Goal: Task Accomplishment & Management: Manage account settings

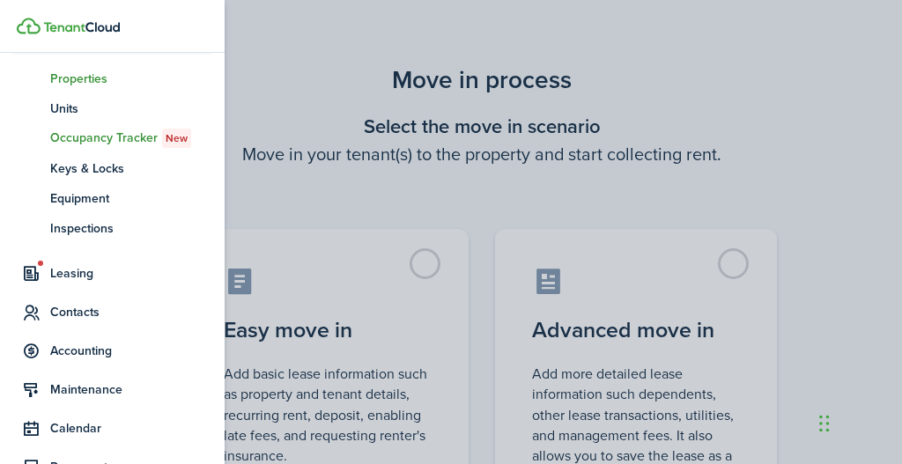
click at [74, 78] on span "Properties" at bounding box center [131, 79] width 163 height 19
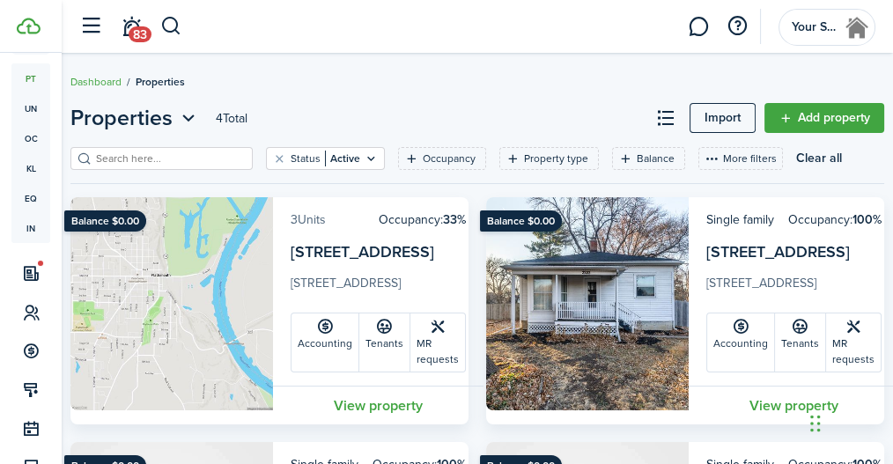
click at [301, 216] on link "3 Units" at bounding box center [308, 220] width 35 height 19
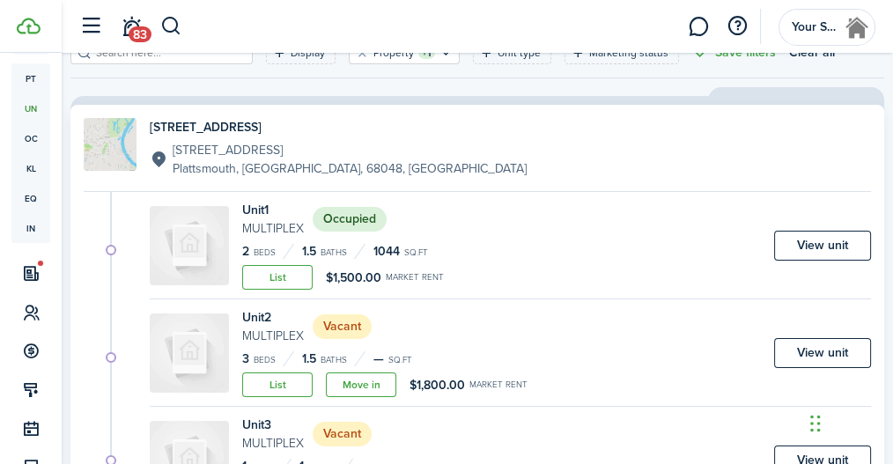
scroll to position [107, 0]
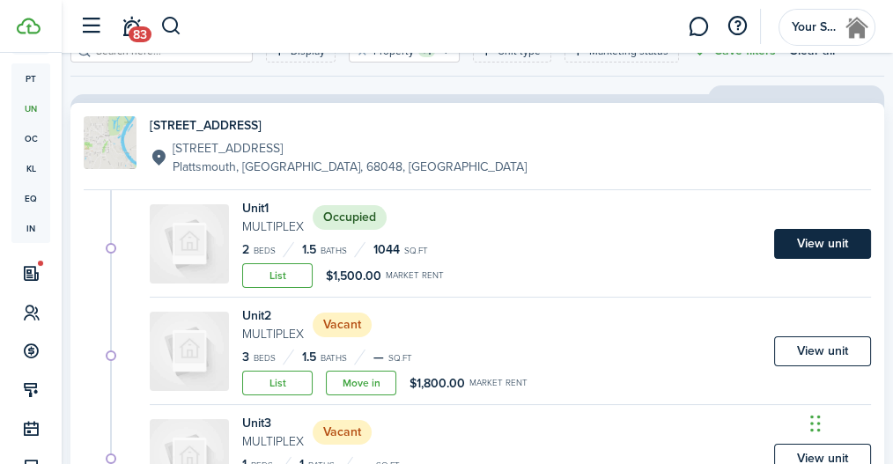
click at [825, 236] on link "View unit" at bounding box center [822, 244] width 97 height 30
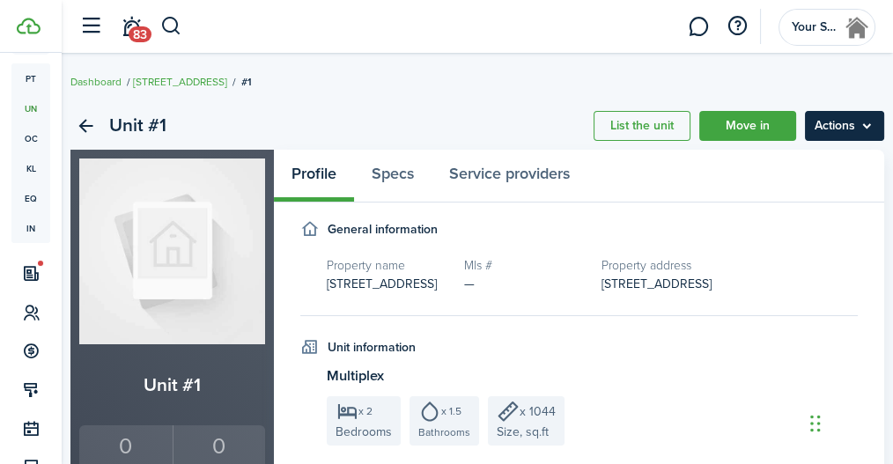
click at [867, 128] on menu-btn "Actions" at bounding box center [844, 126] width 79 height 30
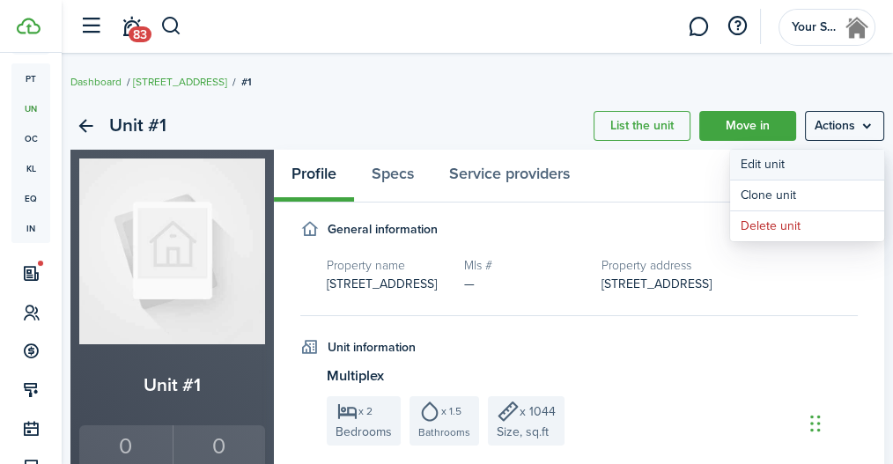
click at [817, 165] on link "Edit unit" at bounding box center [807, 165] width 154 height 30
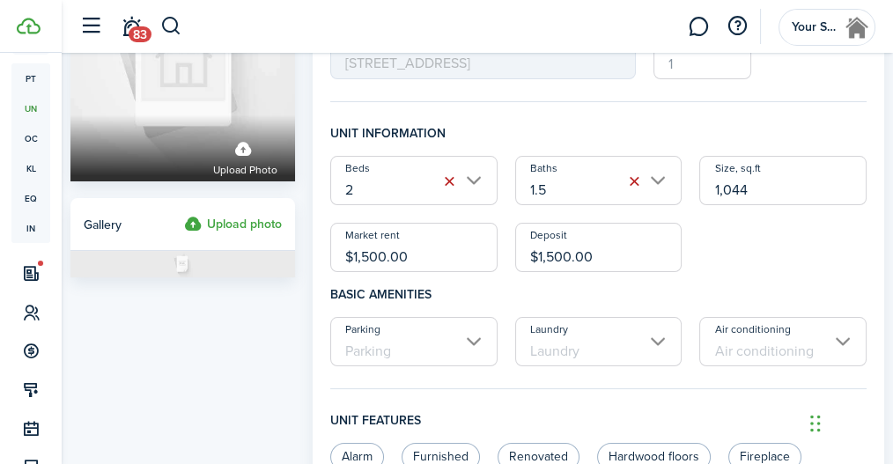
scroll to position [167, 0]
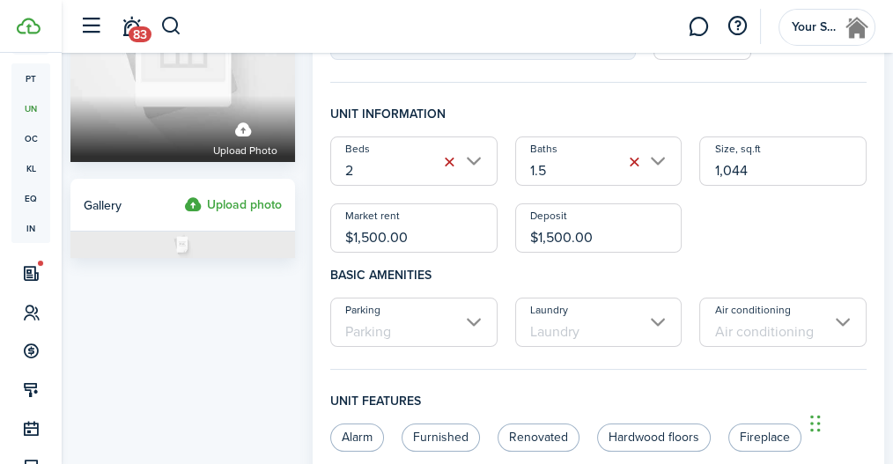
drag, startPoint x: 384, startPoint y: 233, endPoint x: 364, endPoint y: 234, distance: 20.3
click at [364, 234] on input "$1,500.00" at bounding box center [413, 228] width 167 height 49
type input "$1,450.00"
drag, startPoint x: 570, startPoint y: 234, endPoint x: 547, endPoint y: 233, distance: 22.9
click at [547, 233] on input "$1,500.00" at bounding box center [598, 228] width 167 height 49
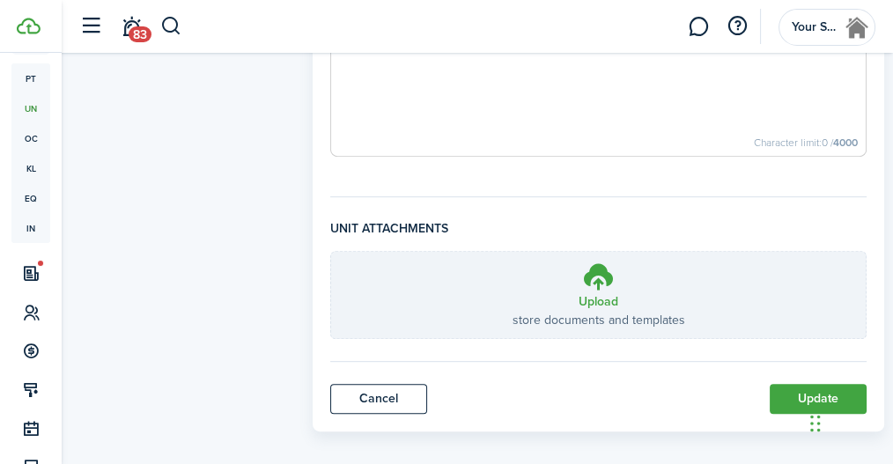
scroll to position [887, 0]
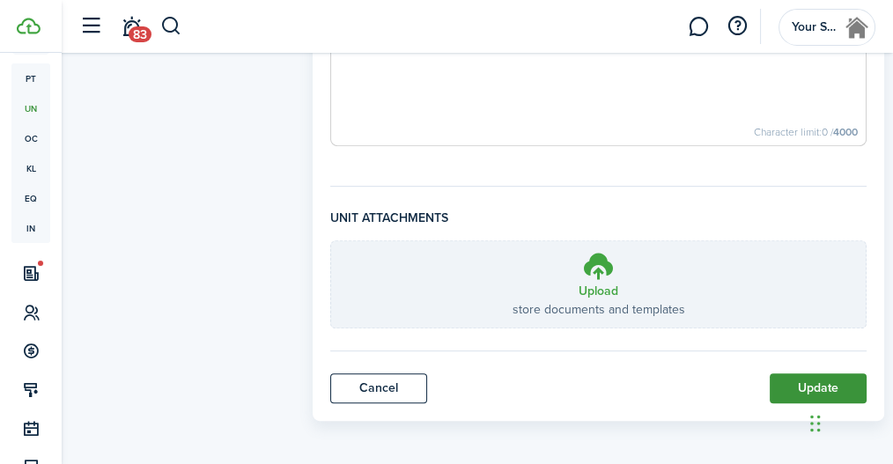
type input "$1,450.00"
click at [803, 382] on button "Update" at bounding box center [818, 389] width 97 height 30
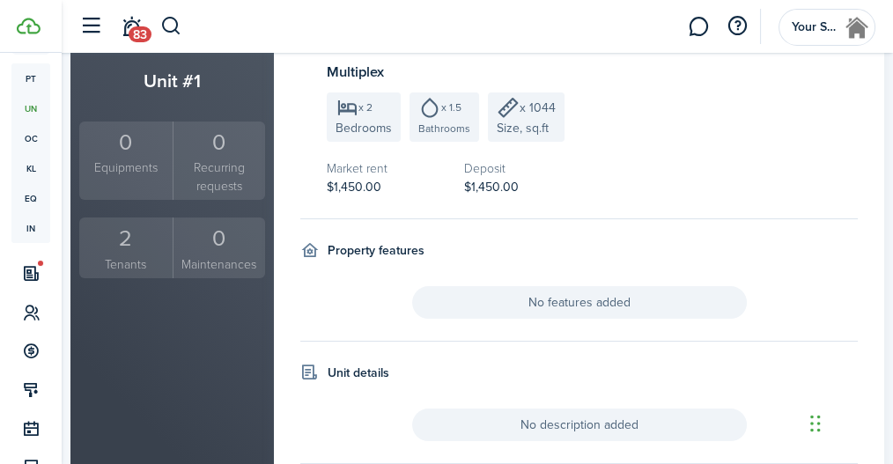
scroll to position [303, 0]
click at [119, 251] on div "2" at bounding box center [126, 239] width 85 height 33
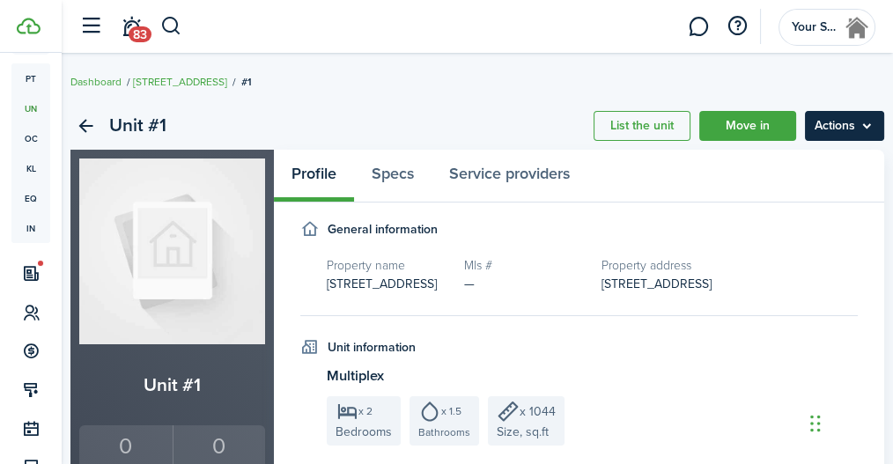
click at [867, 126] on menu-btn "Actions" at bounding box center [844, 126] width 79 height 30
click at [656, 197] on panel-main-header "Profile Specs Service providers" at bounding box center [579, 176] width 611 height 53
click at [868, 133] on menu-btn "Actions" at bounding box center [844, 126] width 79 height 30
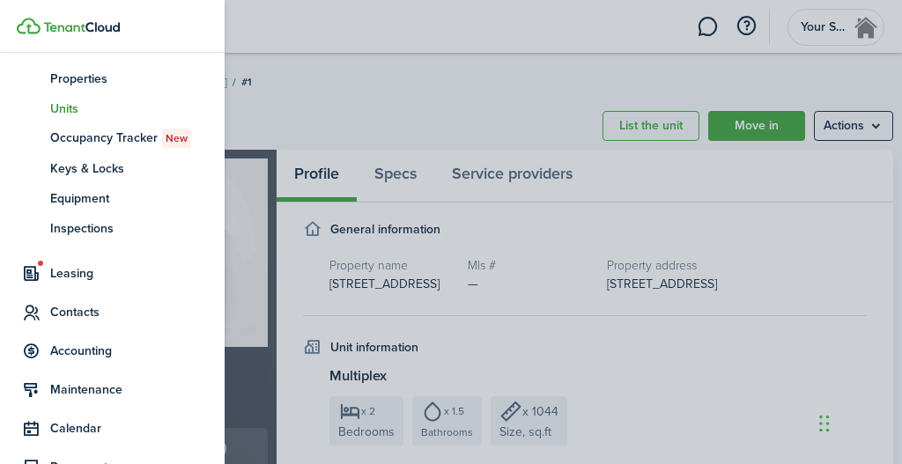
click at [63, 106] on span "Units" at bounding box center [131, 109] width 163 height 19
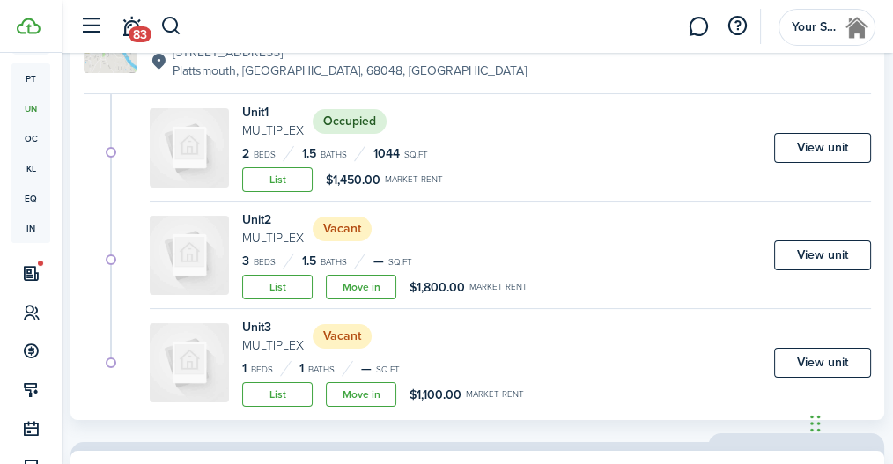
scroll to position [202, 0]
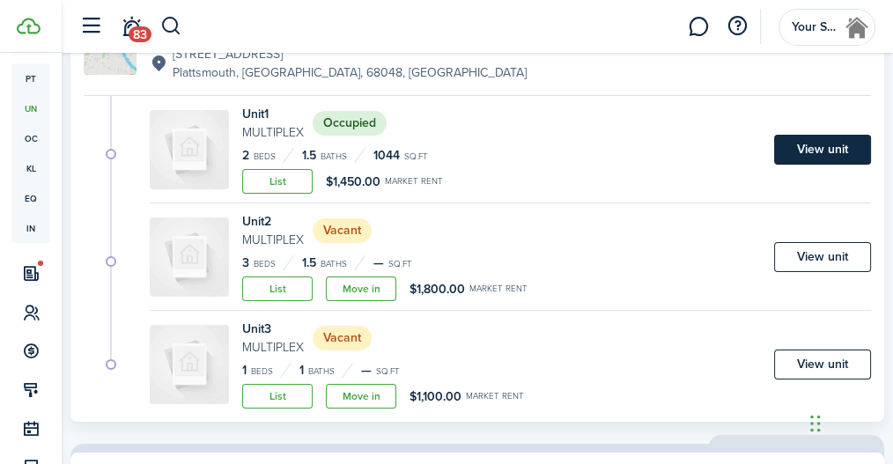
click at [818, 151] on link "View unit" at bounding box center [822, 150] width 97 height 30
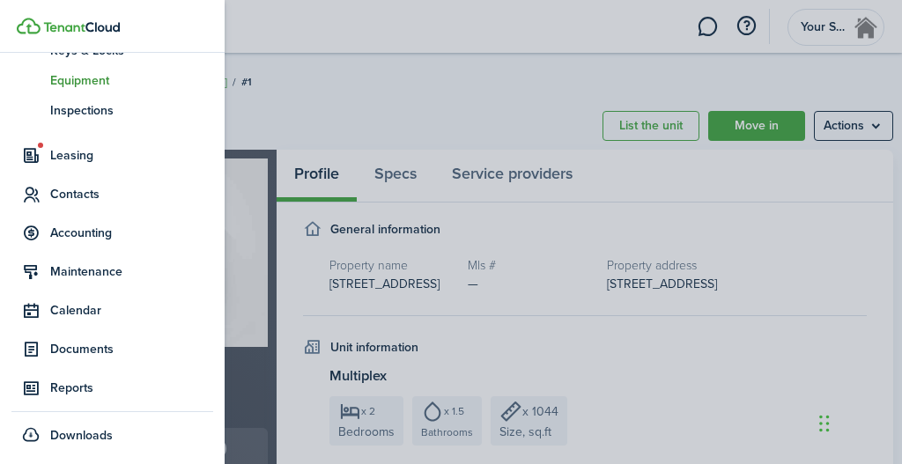
scroll to position [261, 0]
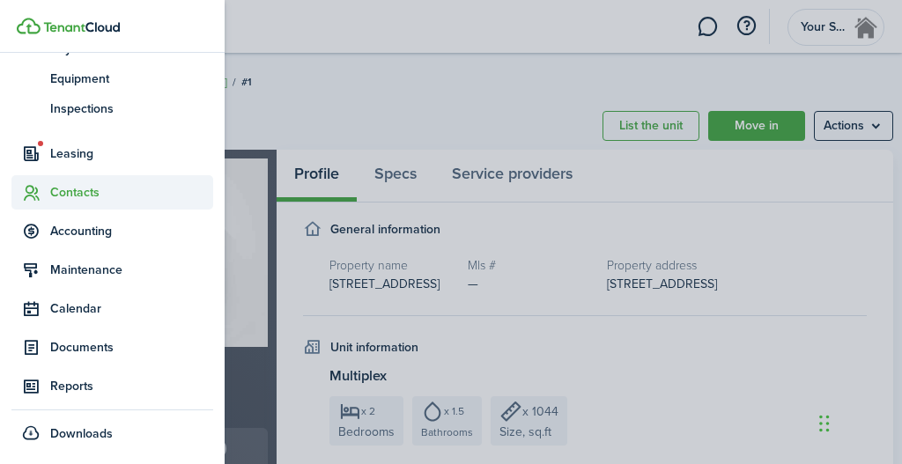
click at [88, 189] on span "Contacts" at bounding box center [131, 192] width 163 height 19
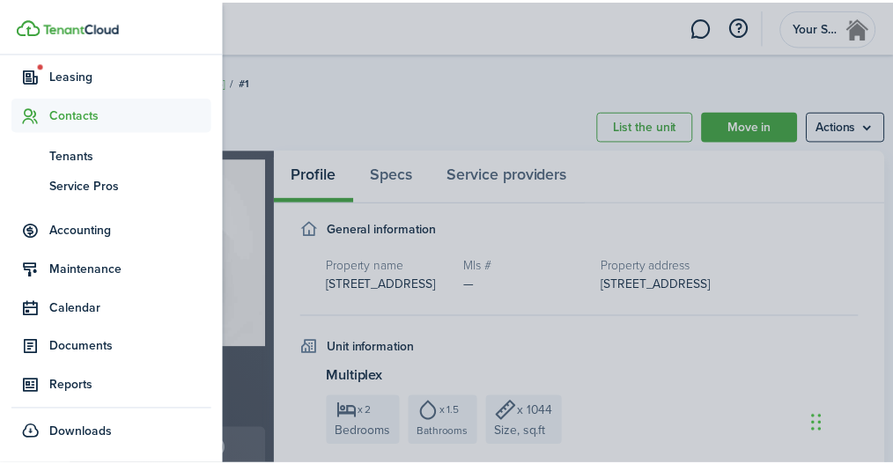
scroll to position [141, 0]
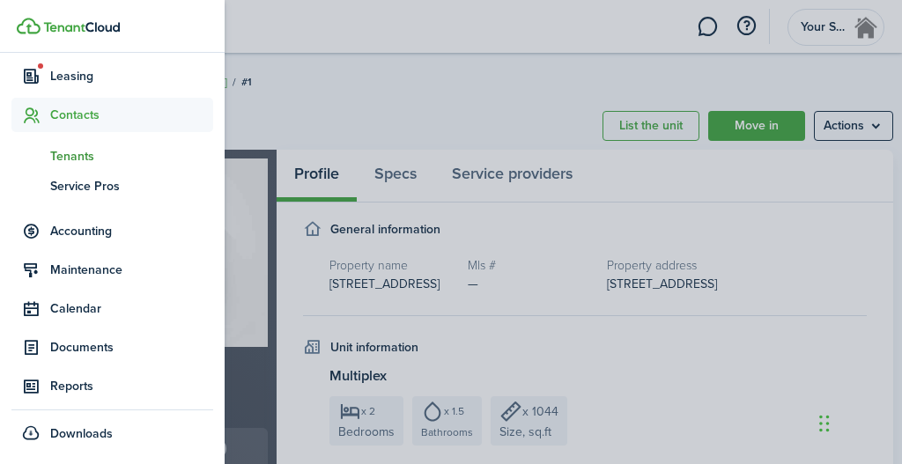
click at [76, 151] on span "Tenants" at bounding box center [131, 156] width 163 height 19
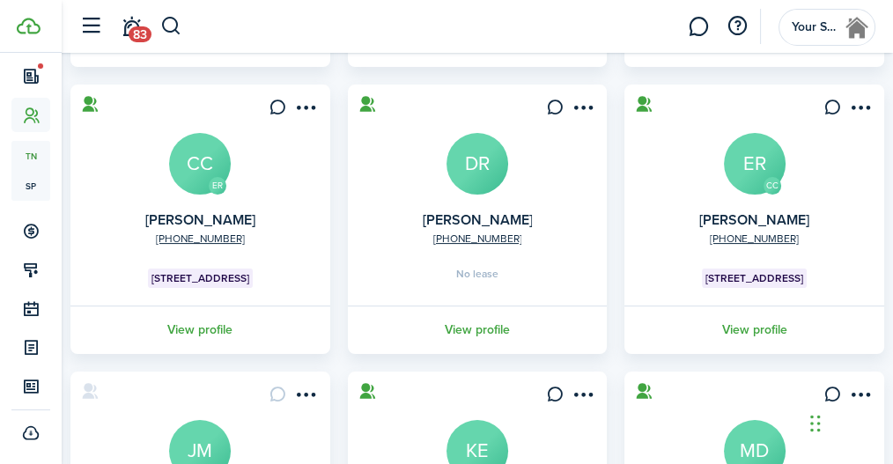
scroll to position [396, 0]
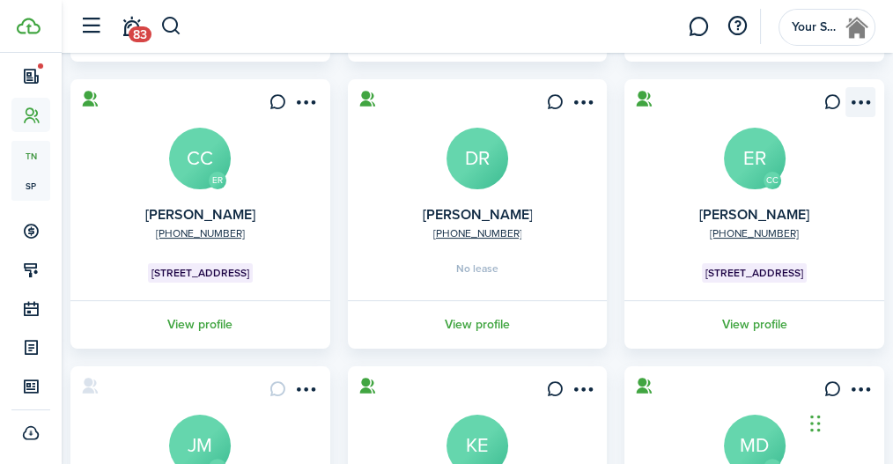
click at [868, 106] on menu-btn-icon "Open menu" at bounding box center [861, 102] width 30 height 30
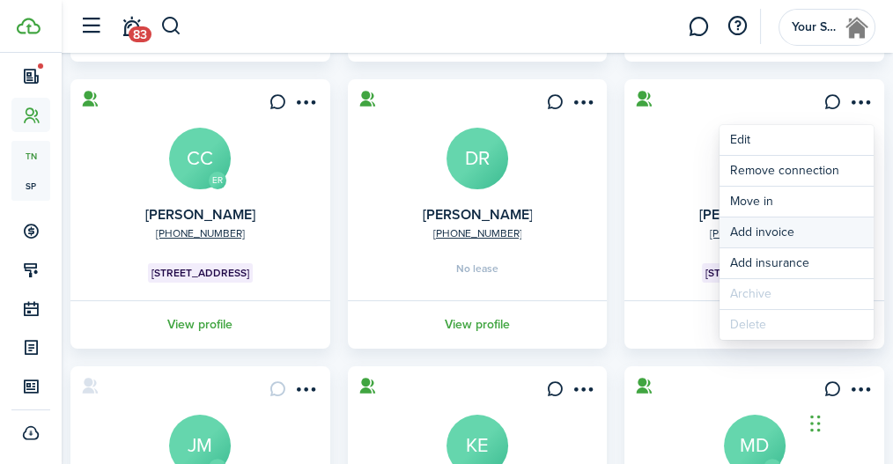
click at [772, 233] on link "Add invoice" at bounding box center [797, 233] width 154 height 30
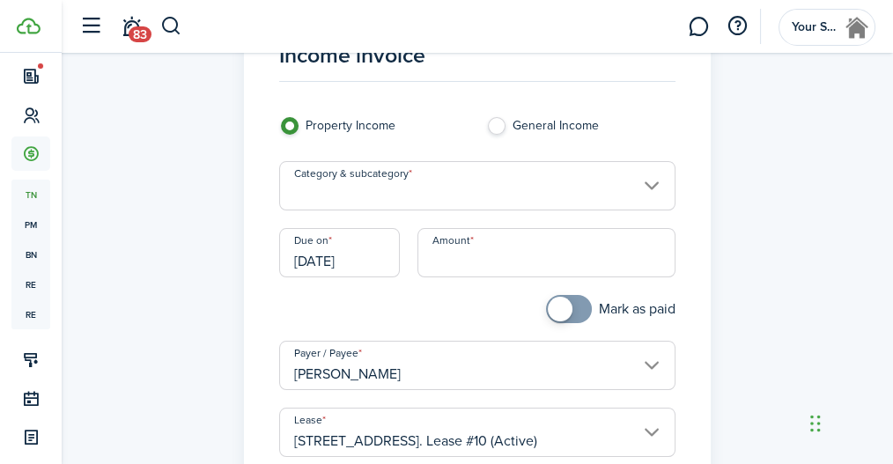
scroll to position [77, 0]
click at [653, 182] on input "Category & subcategory" at bounding box center [477, 184] width 397 height 49
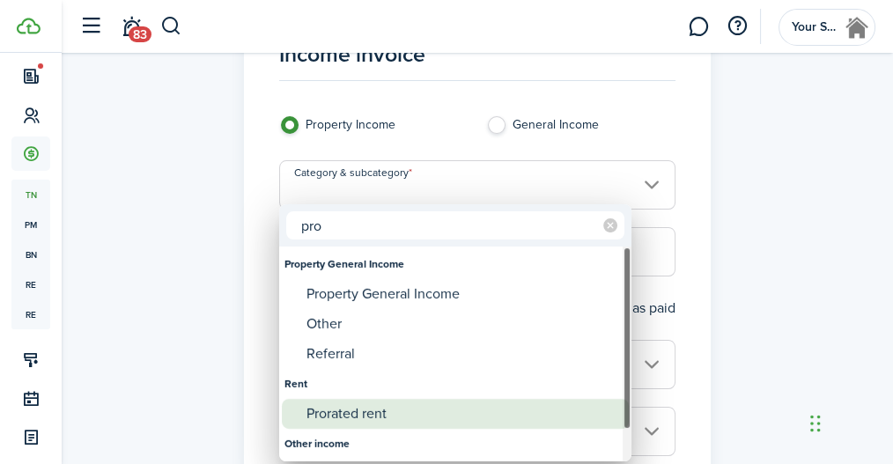
type input "pro"
click at [367, 409] on div "Prorated rent" at bounding box center [463, 414] width 312 height 30
type input "Rent / Prorated rent"
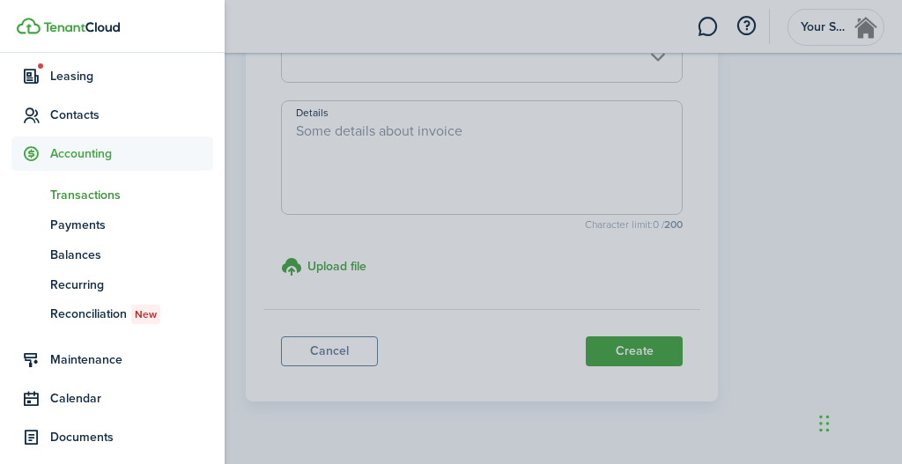
scroll to position [0, 0]
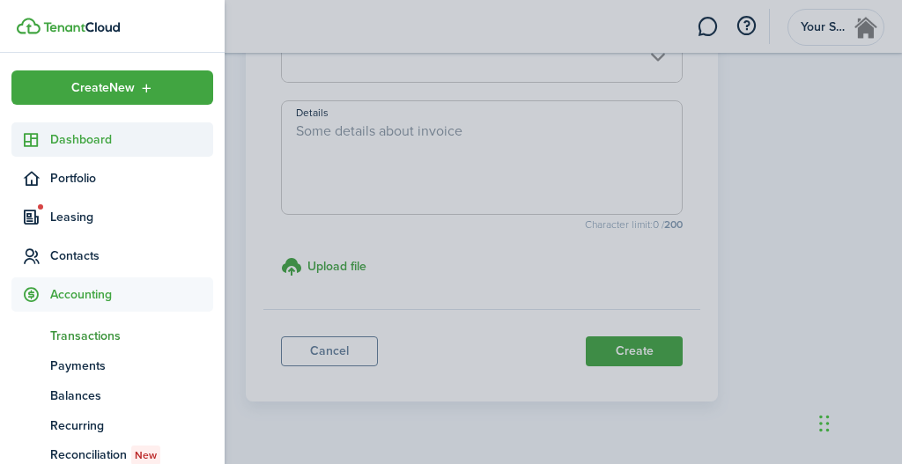
click at [64, 140] on span "Dashboard" at bounding box center [131, 139] width 163 height 19
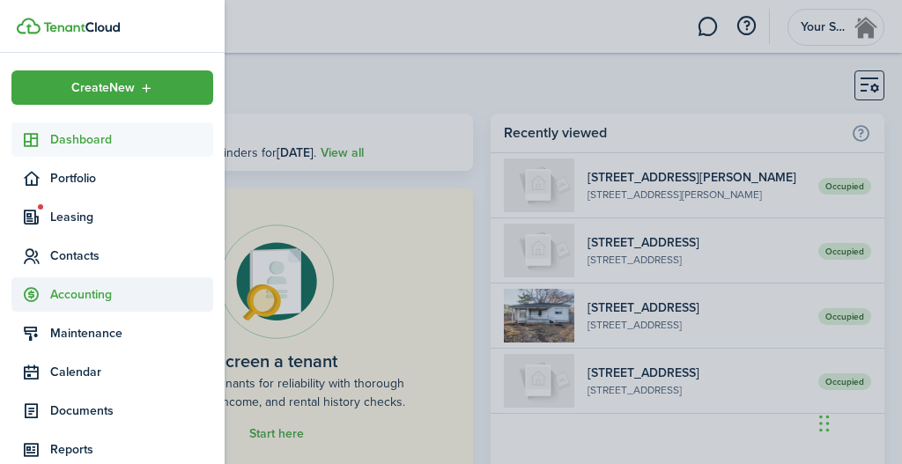
click at [72, 291] on span "Accounting" at bounding box center [131, 294] width 163 height 19
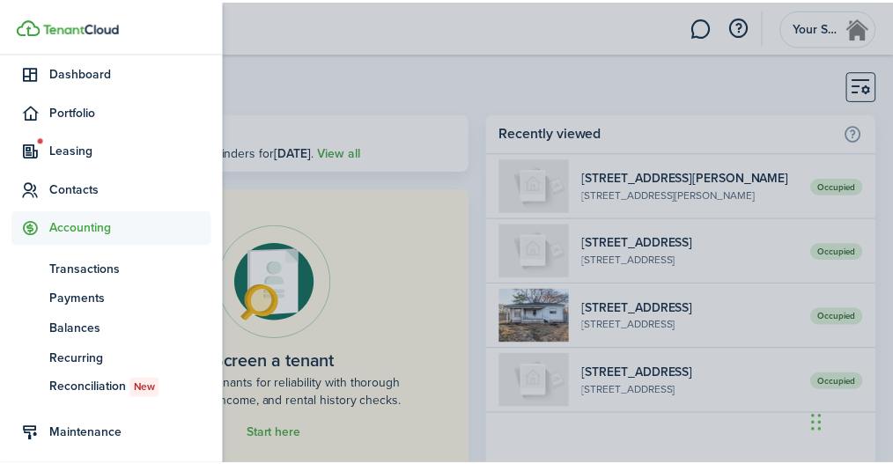
scroll to position [68, 0]
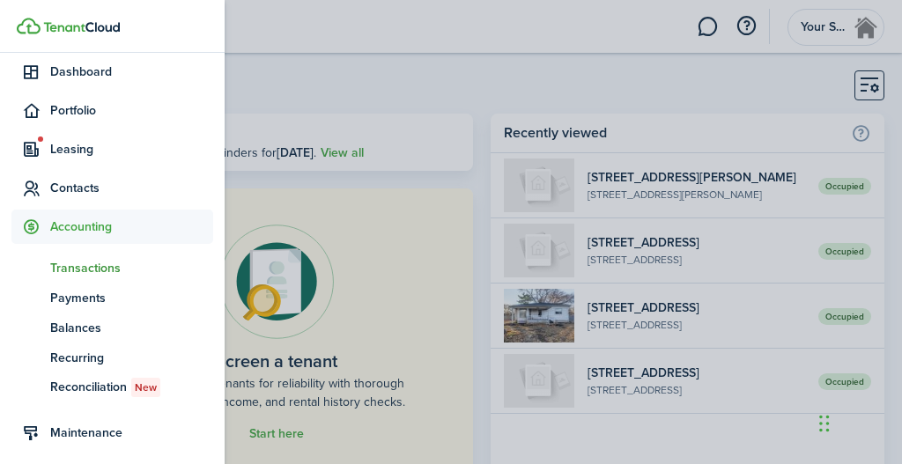
click at [67, 265] on span "Transactions" at bounding box center [131, 268] width 163 height 19
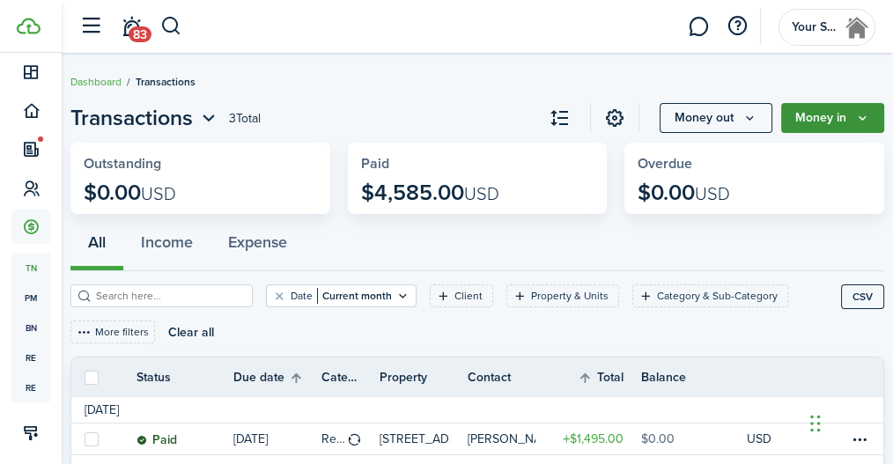
click at [863, 115] on icon "Money in" at bounding box center [862, 118] width 15 height 14
click at [869, 116] on icon "Money in" at bounding box center [862, 118] width 15 height 14
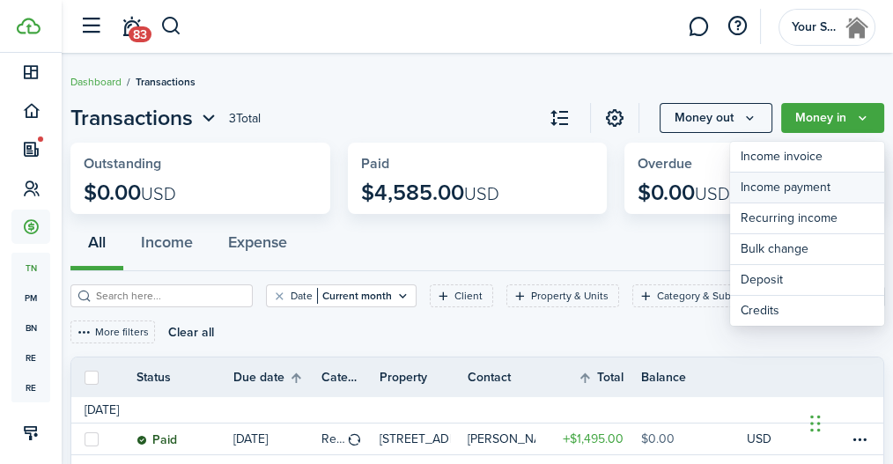
click at [819, 185] on link "Income payment" at bounding box center [807, 188] width 154 height 31
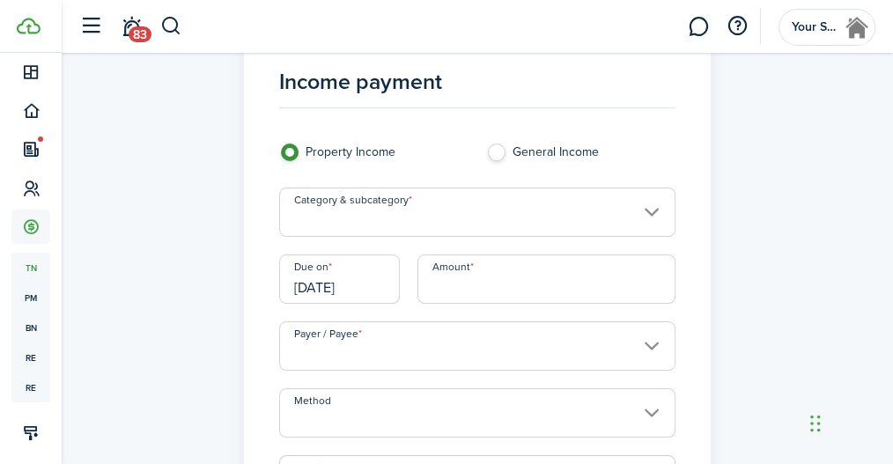
scroll to position [51, 0]
click at [644, 203] on input "Category & subcategory" at bounding box center [477, 210] width 397 height 49
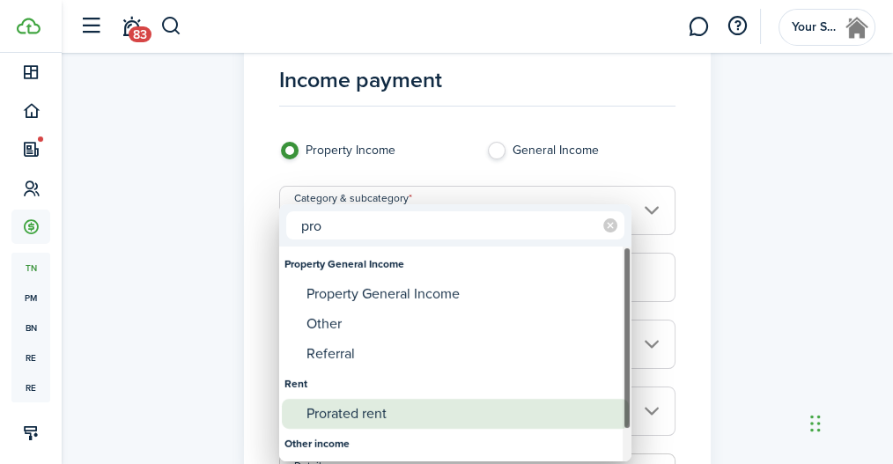
type input "pro"
click at [411, 415] on div "Prorated rent" at bounding box center [463, 414] width 312 height 30
type input "Rent / Prorated rent"
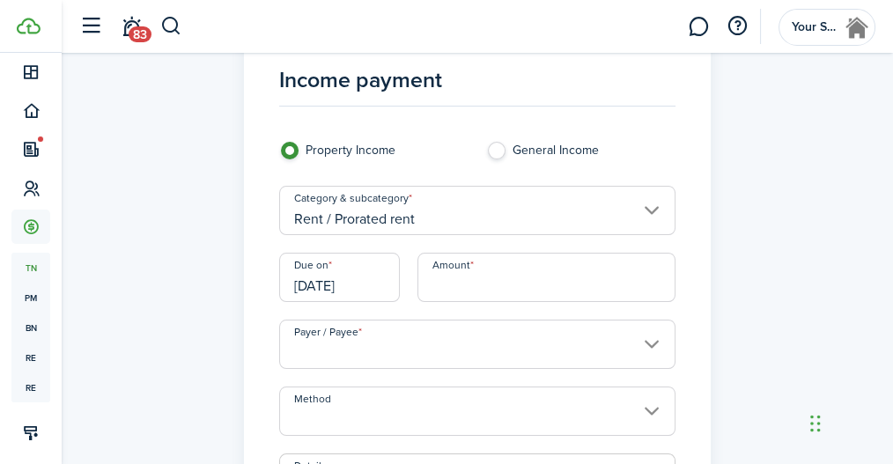
click at [503, 285] on input "Amount" at bounding box center [547, 277] width 259 height 49
click at [648, 337] on input "Payer / Payee" at bounding box center [477, 344] width 397 height 49
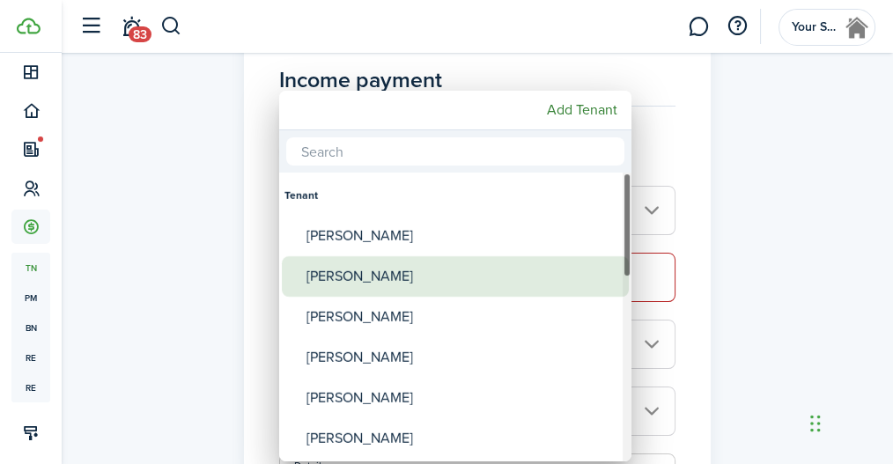
click at [359, 282] on div "[PERSON_NAME]" at bounding box center [463, 276] width 312 height 41
type input "[PERSON_NAME]"
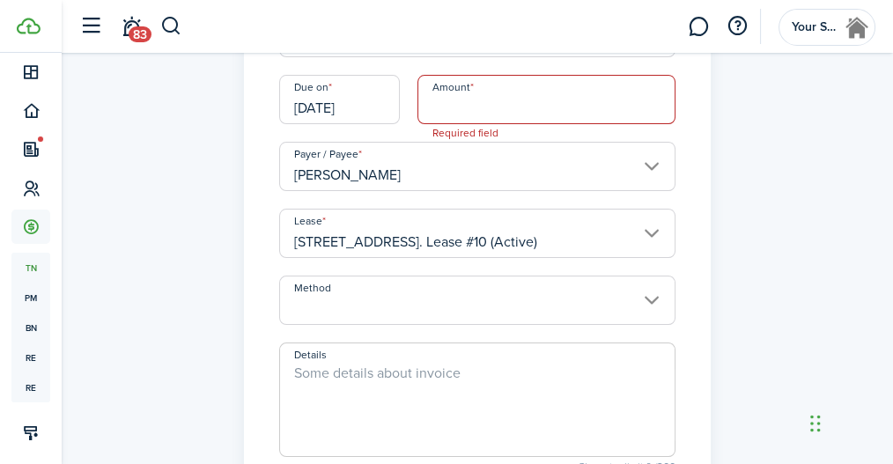
scroll to position [233, 0]
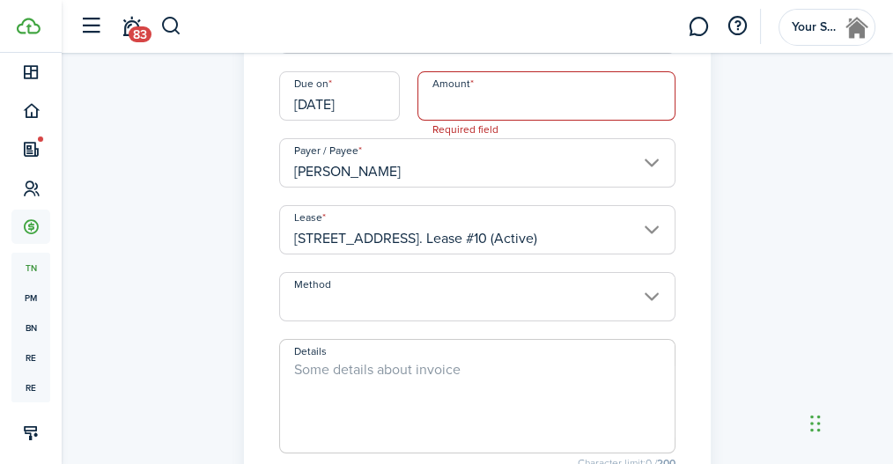
click at [649, 292] on input "Method" at bounding box center [477, 296] width 397 height 49
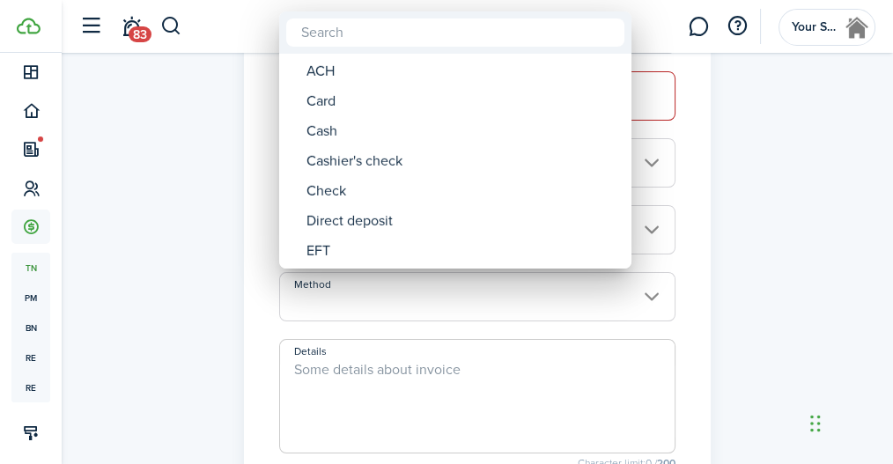
click at [649, 292] on div at bounding box center [446, 232] width 1175 height 746
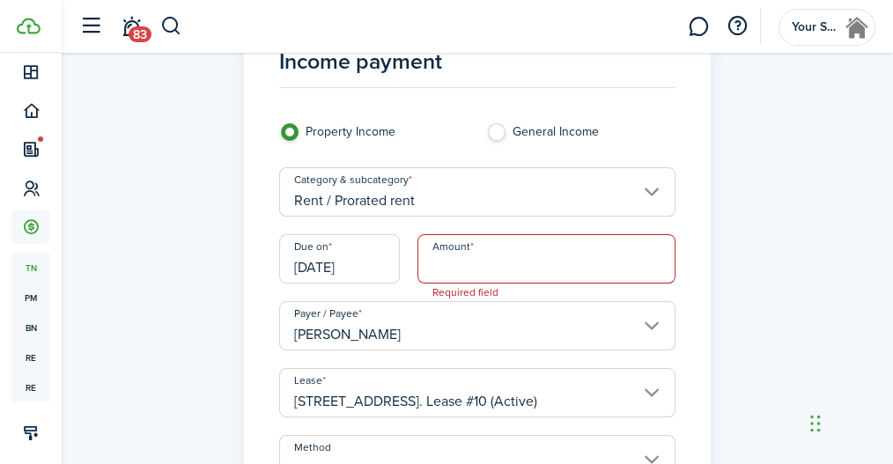
scroll to position [70, 0]
click at [438, 263] on input "Amount" at bounding box center [547, 257] width 259 height 49
paste input "$628.33"
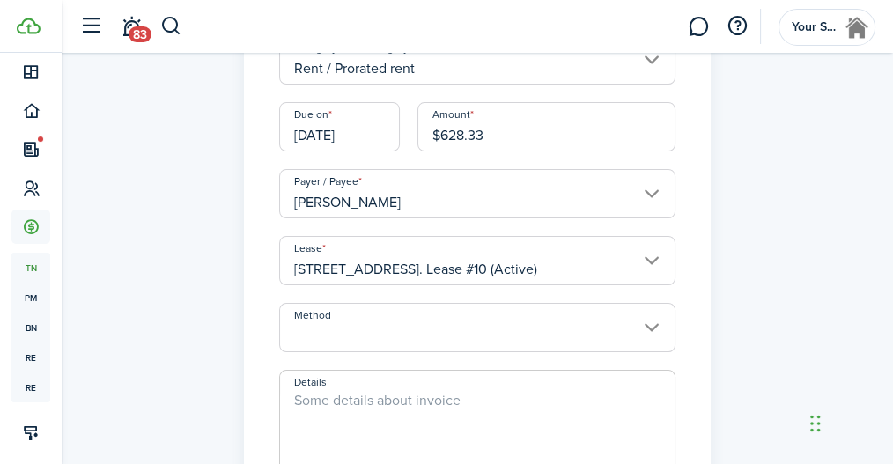
scroll to position [286, 0]
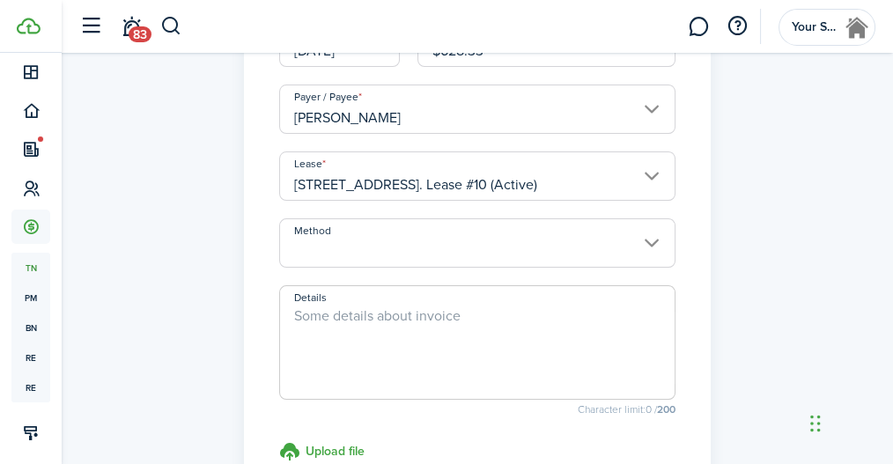
type input "$628.33"
click at [377, 316] on textarea "Details" at bounding box center [478, 348] width 396 height 85
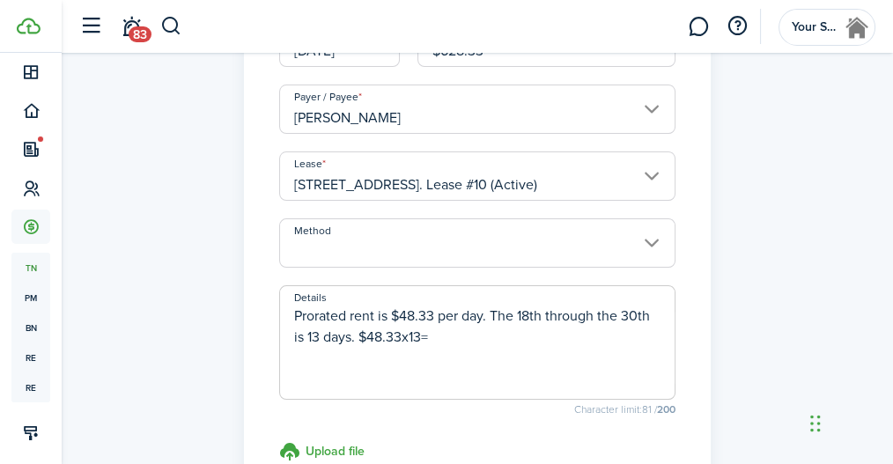
click at [445, 331] on textarea "Prorated rent is $48.33 per day. The 18th through the 30th is 13 days. $48.33x1…" at bounding box center [478, 348] width 396 height 85
paste textarea "628.33"
click at [440, 337] on textarea "Prorated rent is $48.33 per day. The 18th through the 30th is 13 days. $48.33x1…" at bounding box center [478, 348] width 396 height 85
click at [506, 337] on textarea "Prorated rent is $48.33 per day. The 18th through the 30th is 13 days. $48.33x1…" at bounding box center [478, 348] width 396 height 85
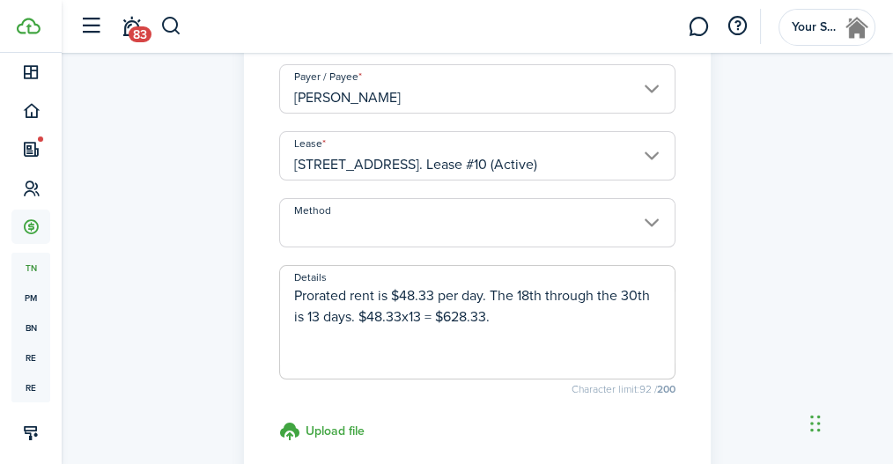
scroll to position [307, 0]
click at [654, 219] on input "Method" at bounding box center [477, 221] width 397 height 49
type textarea "Prorated rent is $48.33 per day. The 18th through the 30th is 13 days. $48.33x1…"
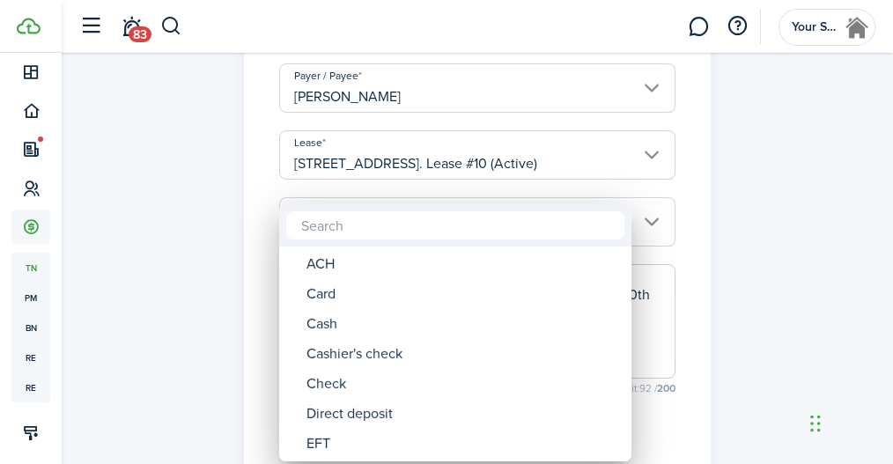
click at [802, 230] on div at bounding box center [446, 232] width 1175 height 746
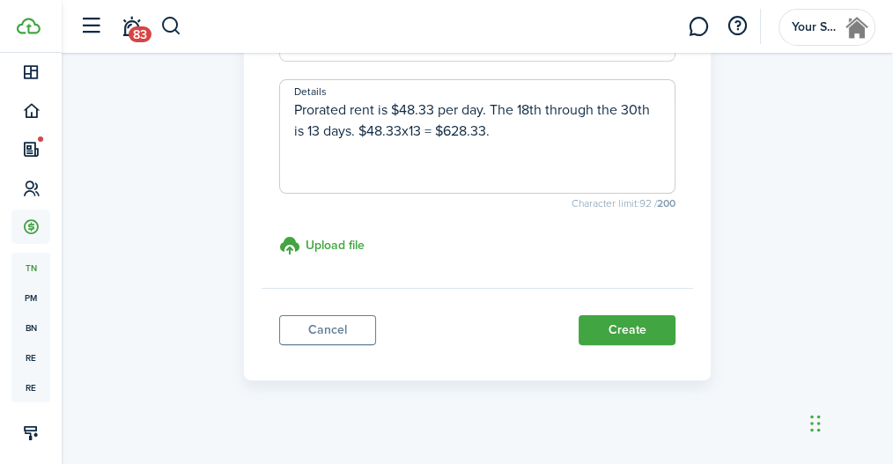
scroll to position [497, 0]
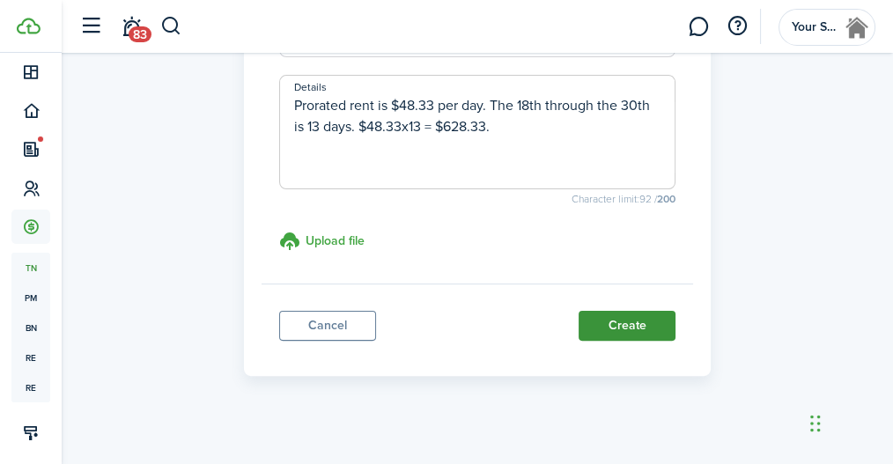
click at [628, 323] on button "Create" at bounding box center [627, 326] width 97 height 30
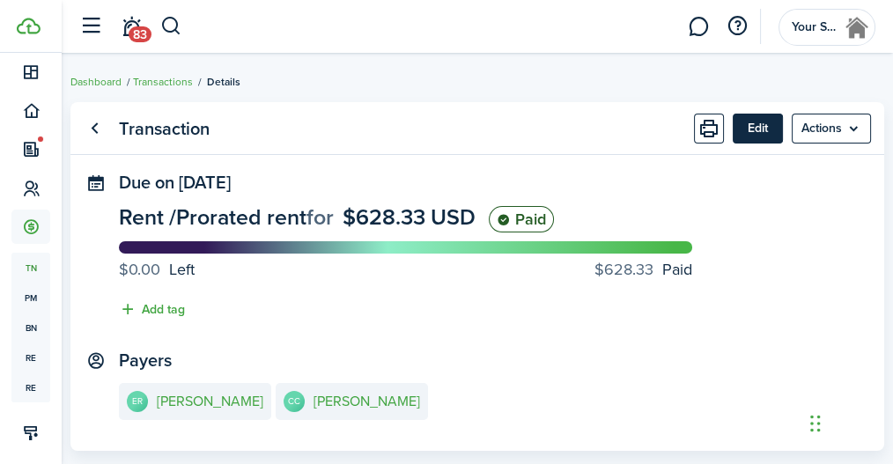
click at [763, 135] on button "Edit" at bounding box center [758, 129] width 50 height 30
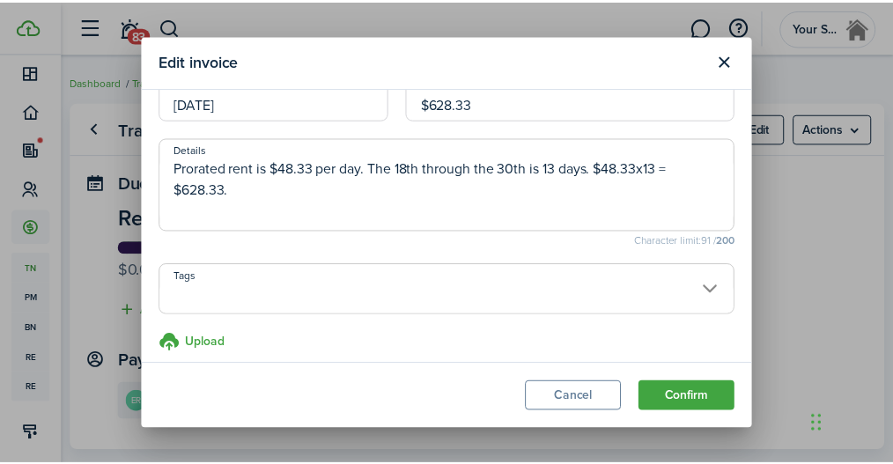
scroll to position [111, 0]
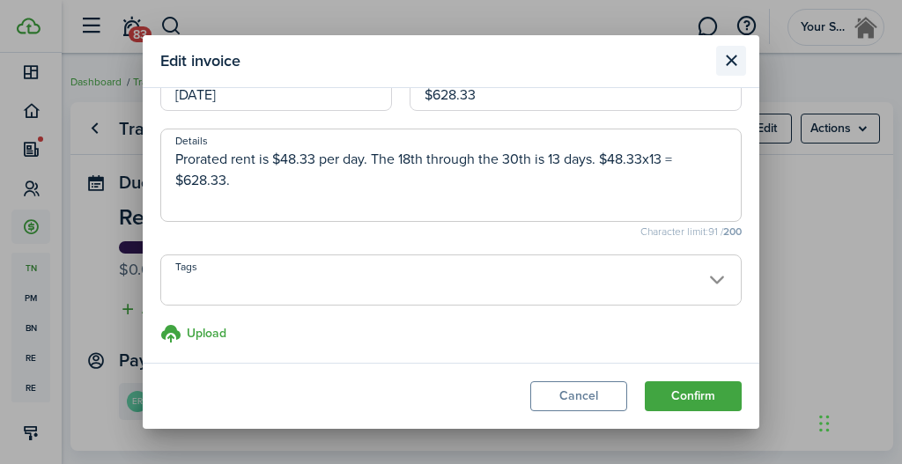
click at [733, 52] on button "Close modal" at bounding box center [731, 61] width 30 height 30
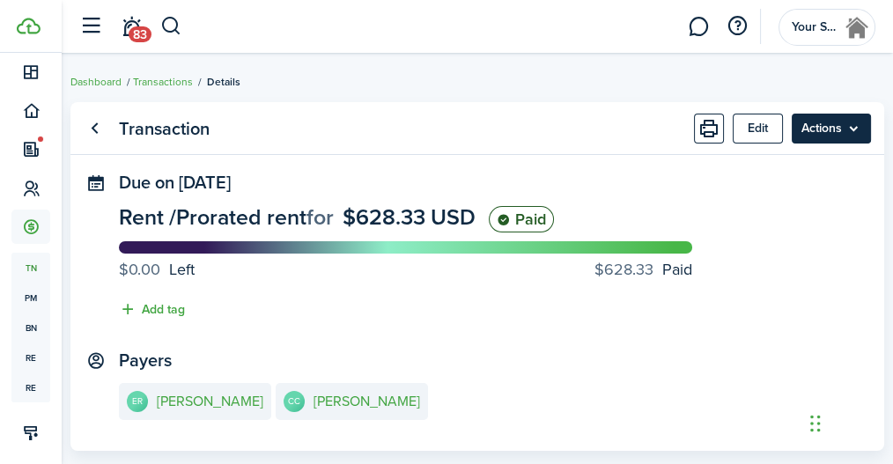
click at [861, 123] on menu-btn "Actions" at bounding box center [831, 129] width 79 height 30
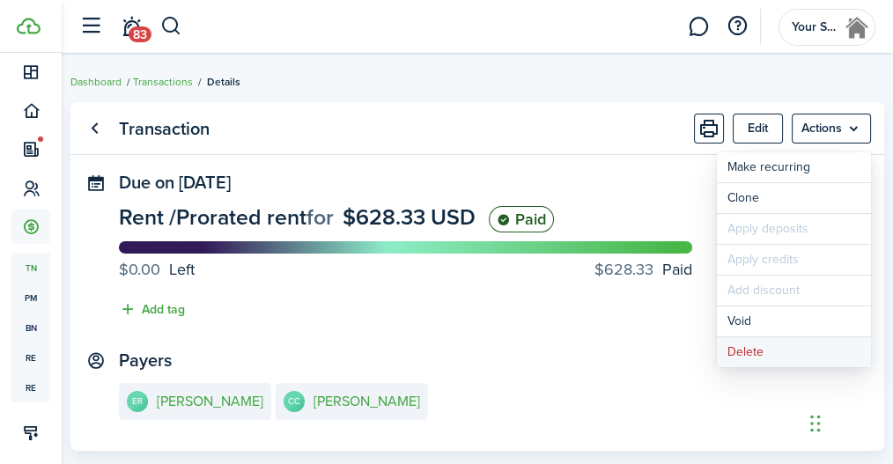
click at [752, 354] on button "Delete" at bounding box center [794, 352] width 154 height 30
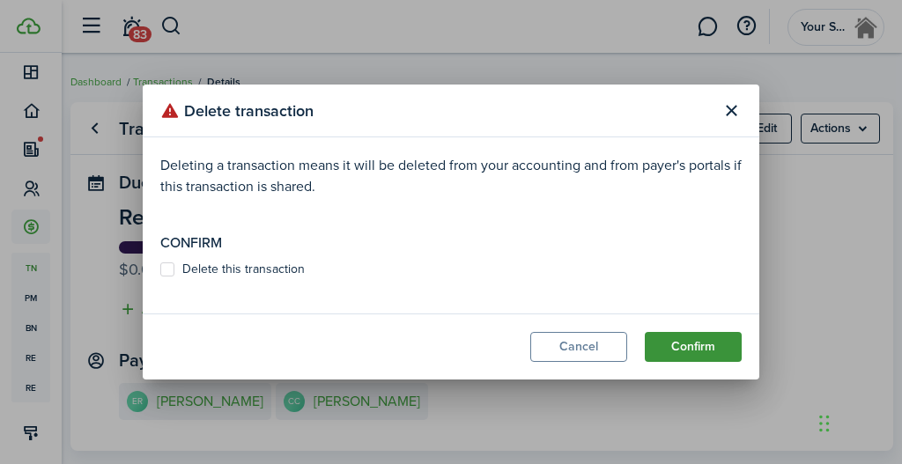
click at [695, 341] on button "Confirm" at bounding box center [693, 347] width 97 height 30
click at [169, 267] on label "Delete this transaction" at bounding box center [232, 270] width 144 height 14
click at [160, 278] on input "Delete this transaction" at bounding box center [159, 278] width 1 height 1
checkbox input "true"
click at [686, 347] on button "Confirm" at bounding box center [693, 347] width 97 height 30
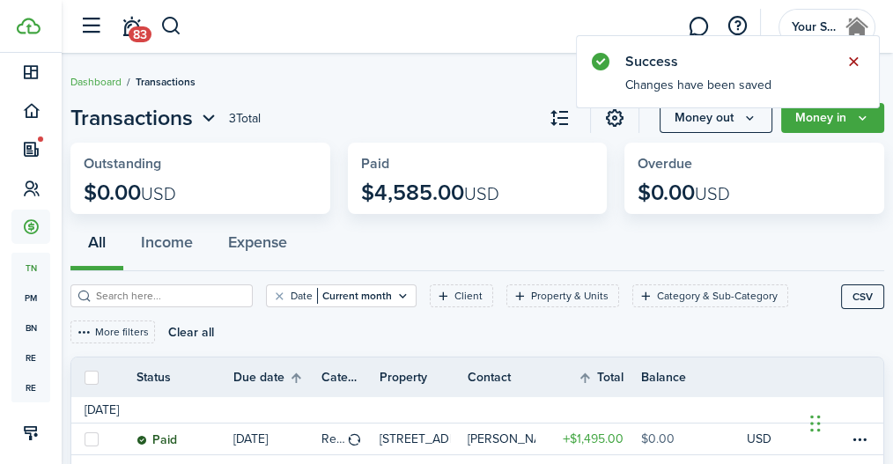
click at [853, 61] on button "Close notify" at bounding box center [853, 61] width 25 height 25
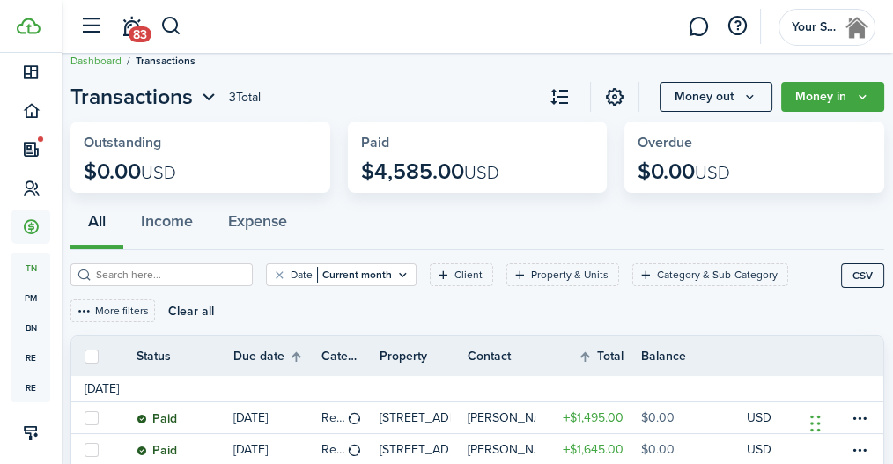
scroll to position [110, 0]
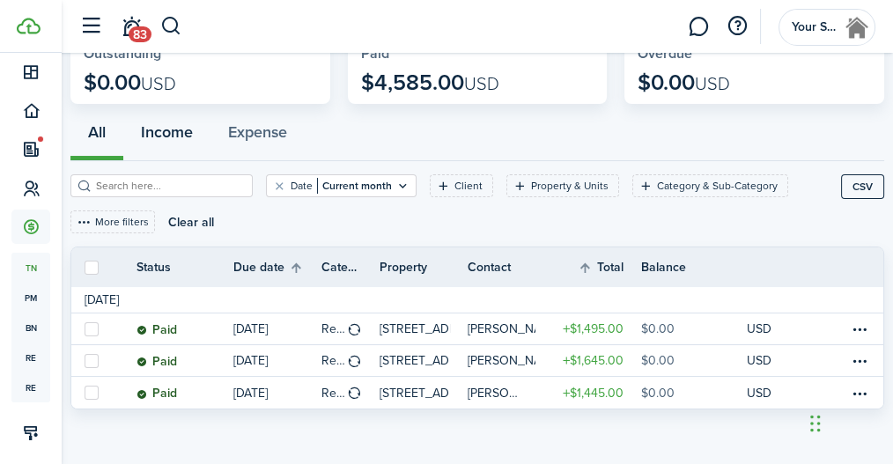
click at [174, 131] on button "Income" at bounding box center [166, 134] width 87 height 52
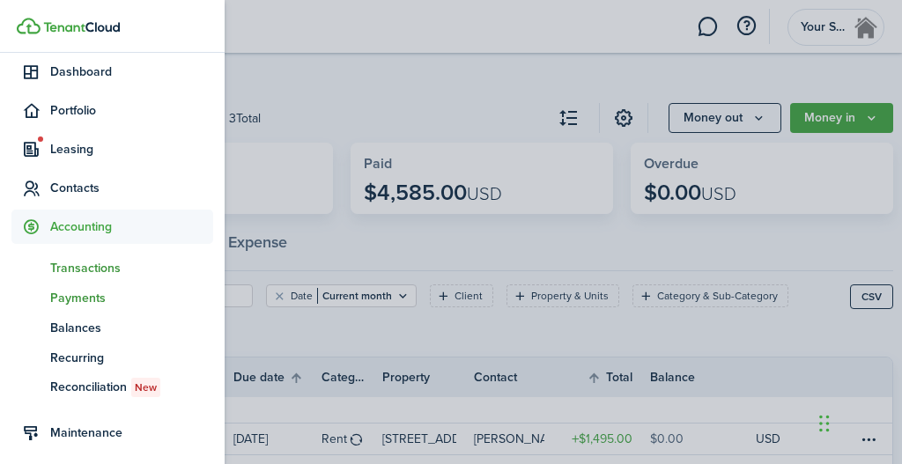
click at [67, 299] on span "Payments" at bounding box center [131, 298] width 163 height 19
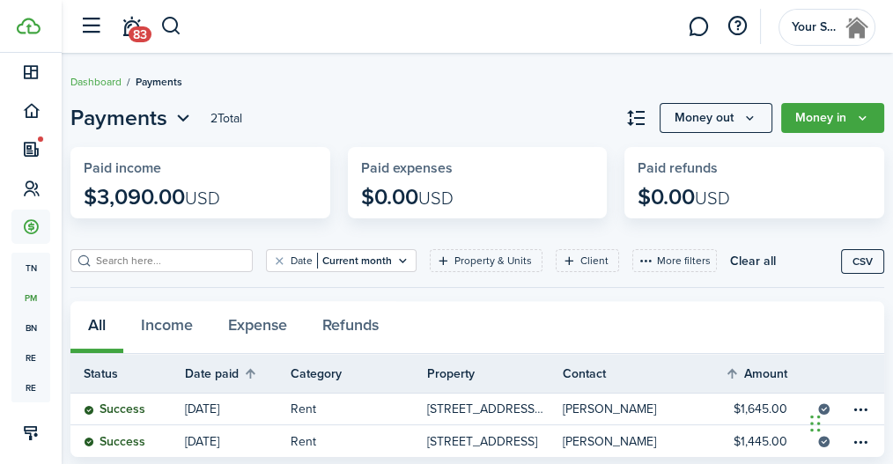
scroll to position [41, 0]
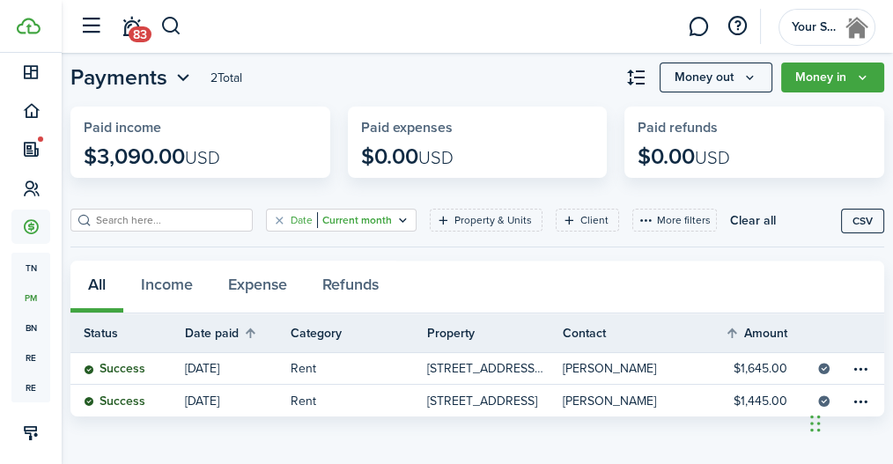
click at [396, 217] on icon "Open filter" at bounding box center [403, 220] width 15 height 14
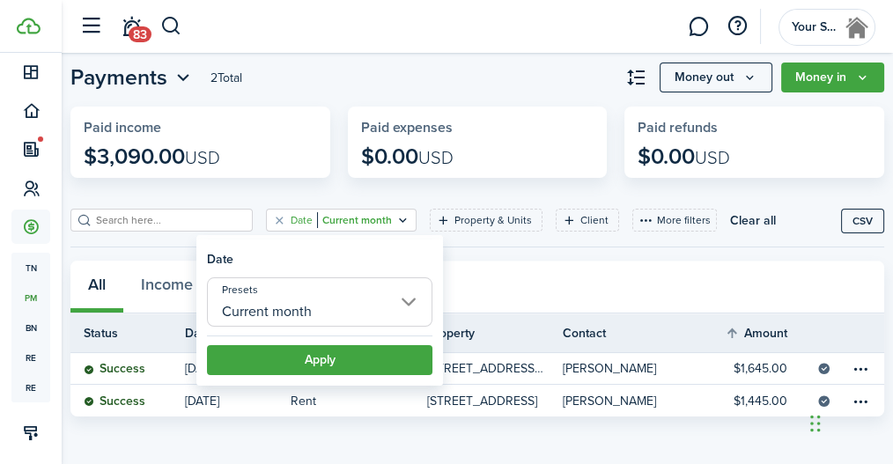
click at [404, 302] on input "Current month" at bounding box center [320, 302] width 226 height 49
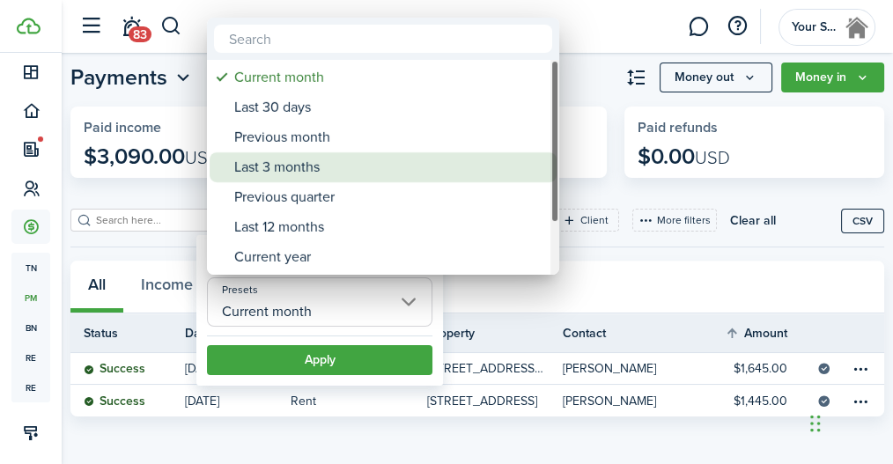
click at [339, 168] on div "Last 3 months" at bounding box center [390, 167] width 312 height 30
type input "Last 3 months"
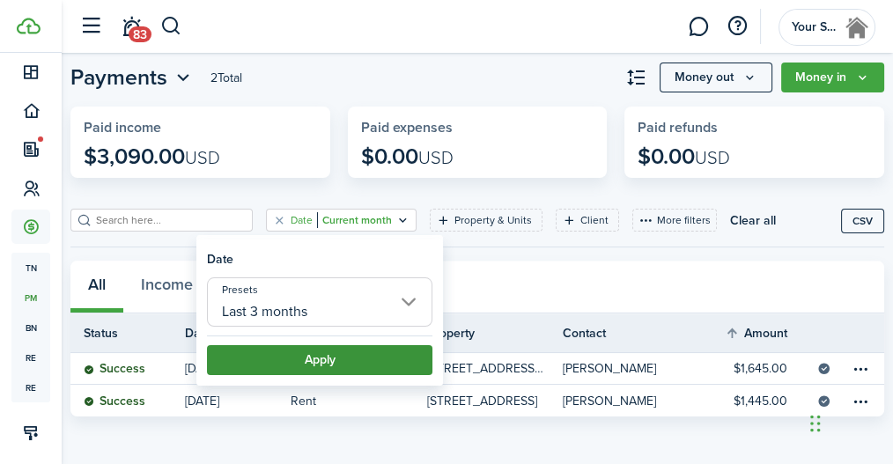
click at [313, 357] on button "Apply" at bounding box center [320, 360] width 226 height 30
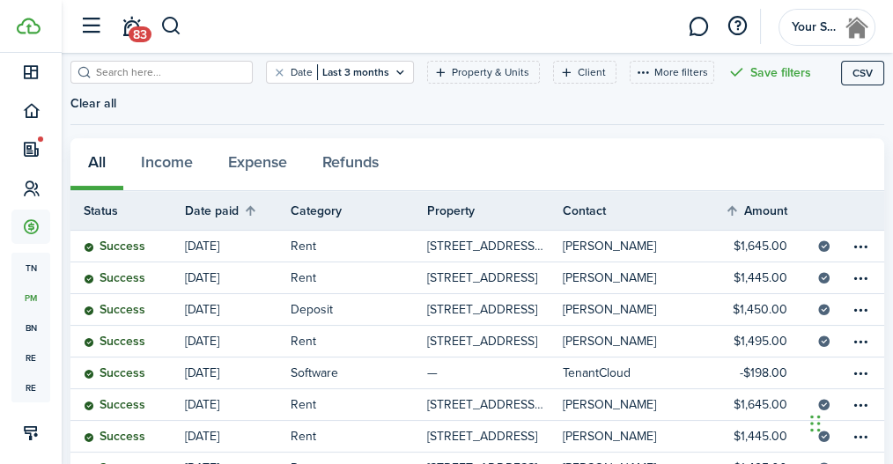
scroll to position [189, 0]
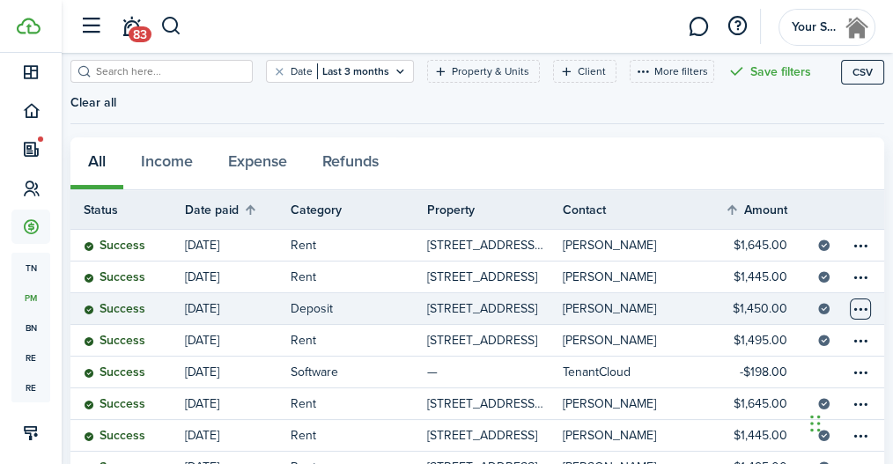
click at [863, 307] on table-menu-btn-icon at bounding box center [860, 309] width 21 height 21
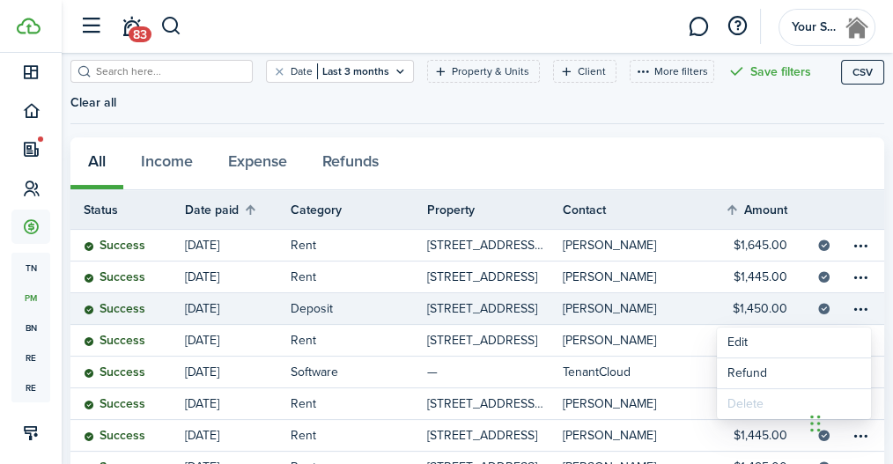
click at [764, 110] on div "Date Last 3 months Property & Units Client More filters Save filters Clear all" at bounding box center [455, 91] width 771 height 63
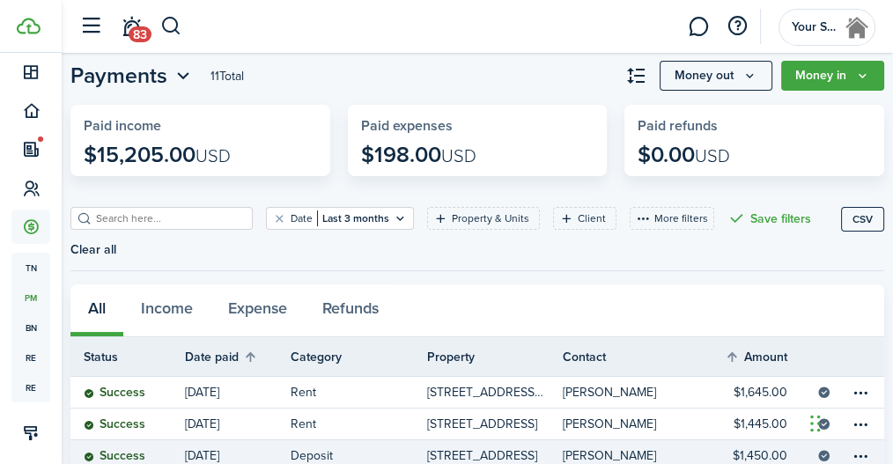
scroll to position [0, 0]
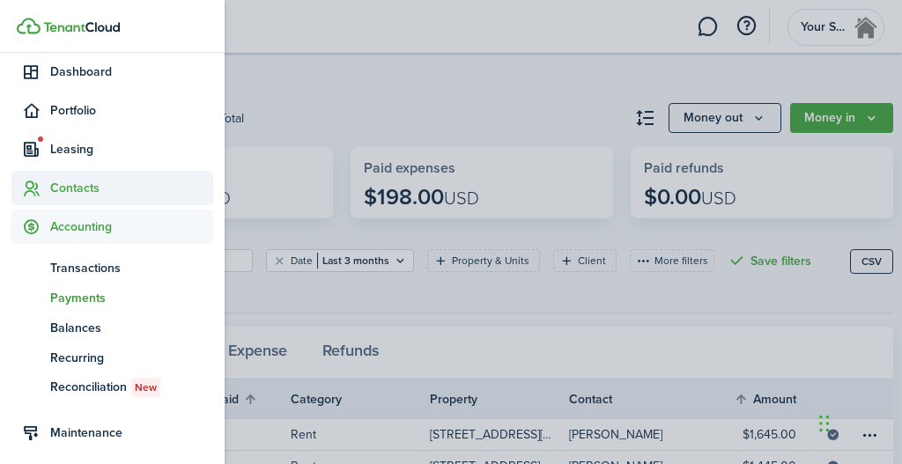
click at [72, 187] on span "Contacts" at bounding box center [131, 188] width 163 height 19
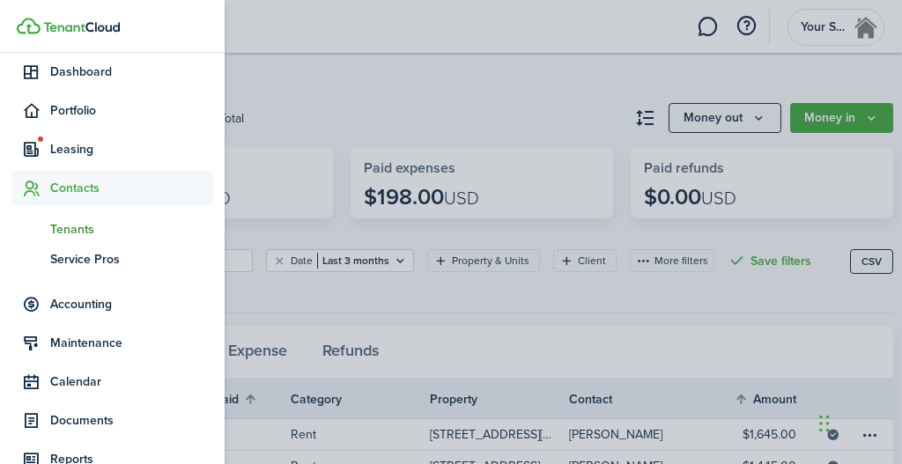
click at [74, 228] on span "Tenants" at bounding box center [131, 229] width 163 height 19
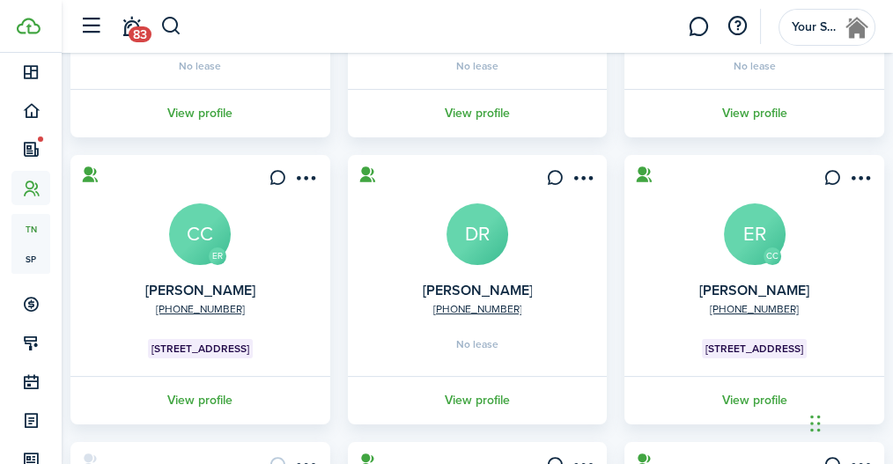
scroll to position [320, 0]
click at [865, 180] on menu-btn-icon "Open menu" at bounding box center [861, 179] width 30 height 30
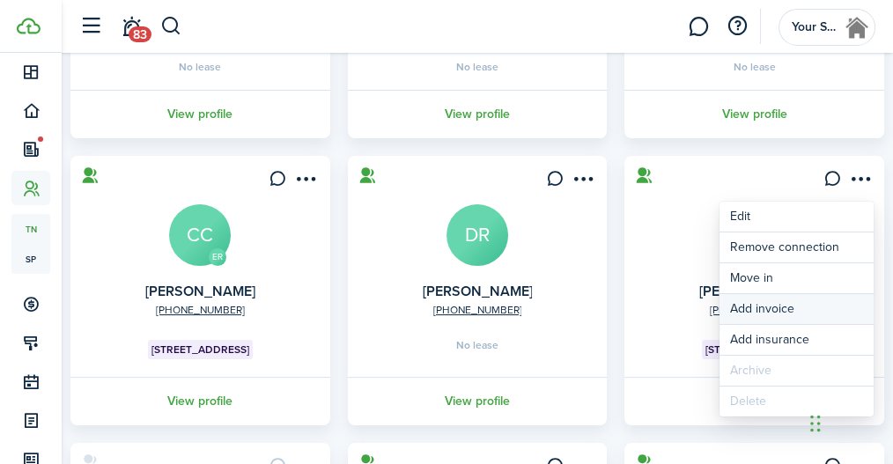
click at [772, 306] on link "Add invoice" at bounding box center [797, 309] width 154 height 30
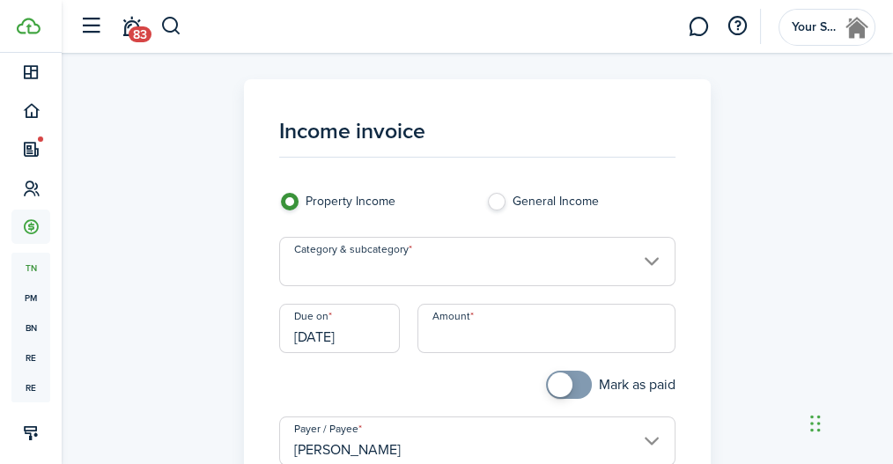
click at [653, 268] on input "Category & subcategory" at bounding box center [477, 261] width 397 height 49
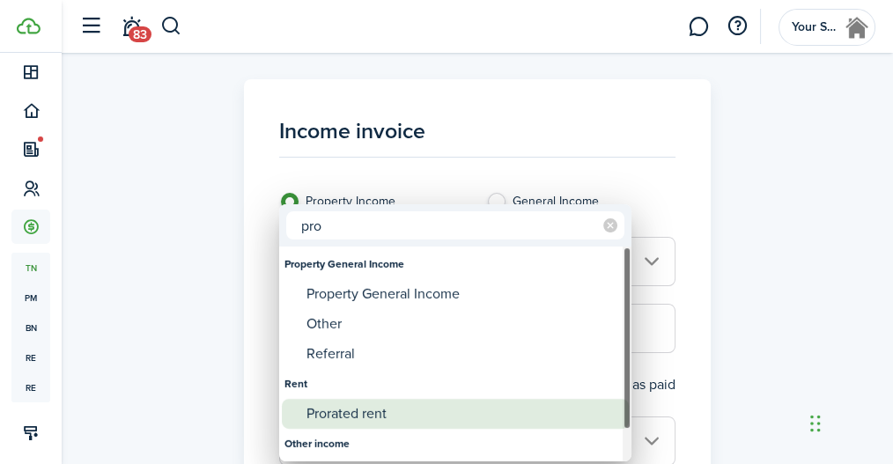
type input "pro"
click at [368, 414] on div "Prorated rent" at bounding box center [463, 414] width 312 height 30
type input "Rent / Prorated rent"
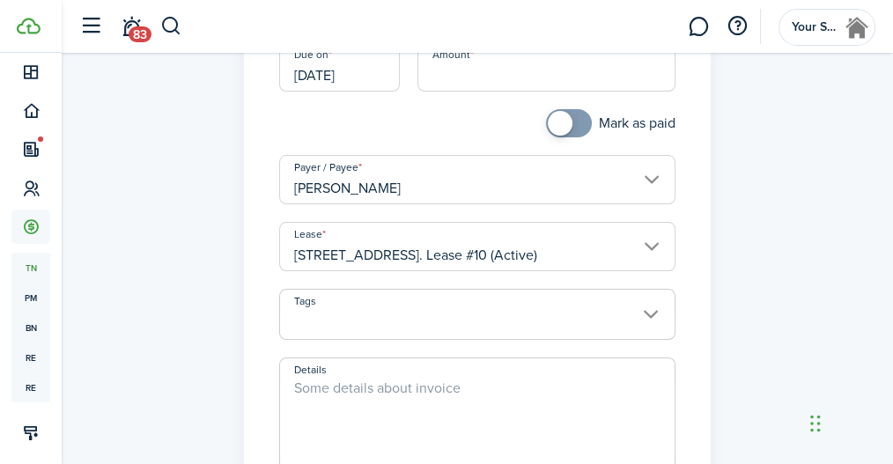
scroll to position [263, 0]
click at [775, 263] on div "Income invoice Property Income General Income Category & subcategory Rent / Pro…" at bounding box center [478, 237] width 832 height 841
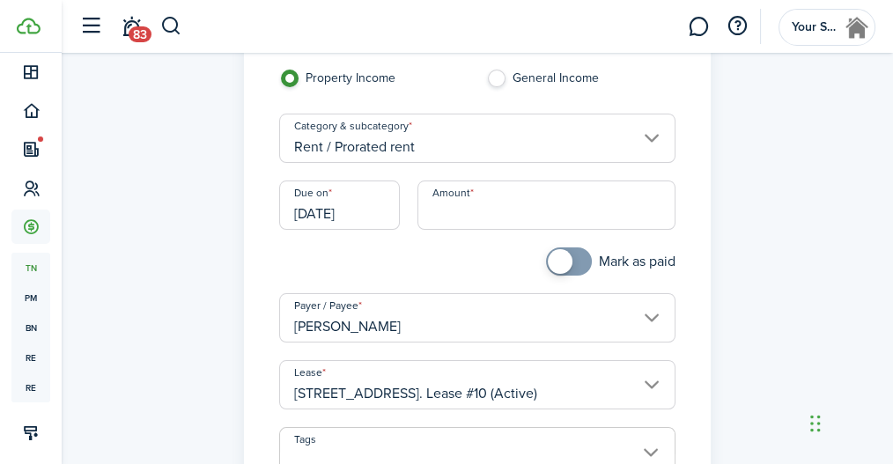
scroll to position [122, 0]
click at [479, 204] on input "Amount" at bounding box center [547, 205] width 259 height 49
paste input "$628.33"
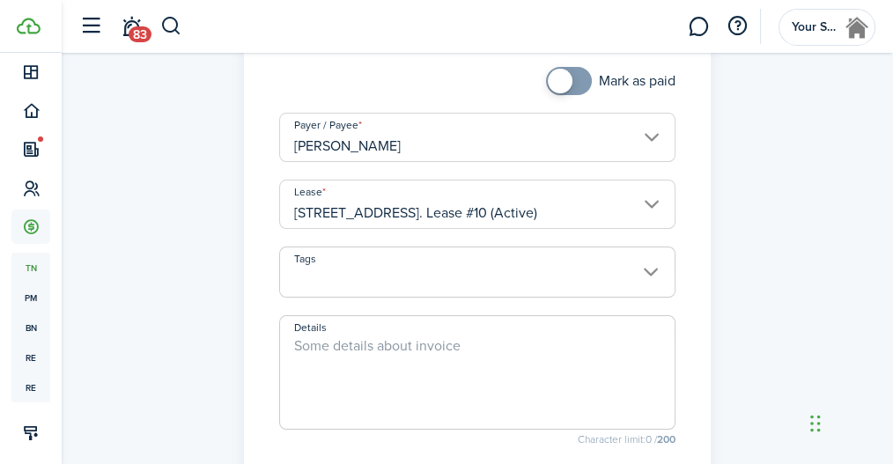
scroll to position [305, 0]
type input "$628.33"
click at [643, 270] on span at bounding box center [478, 281] width 396 height 30
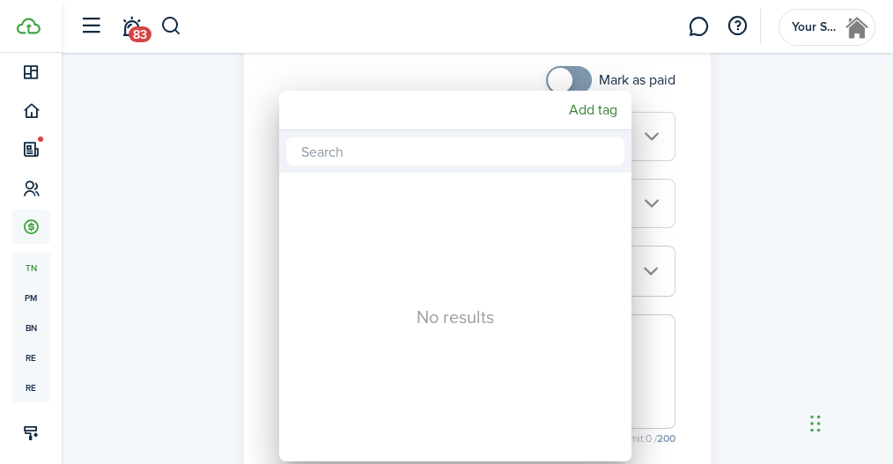
click at [773, 235] on div at bounding box center [446, 232] width 1175 height 746
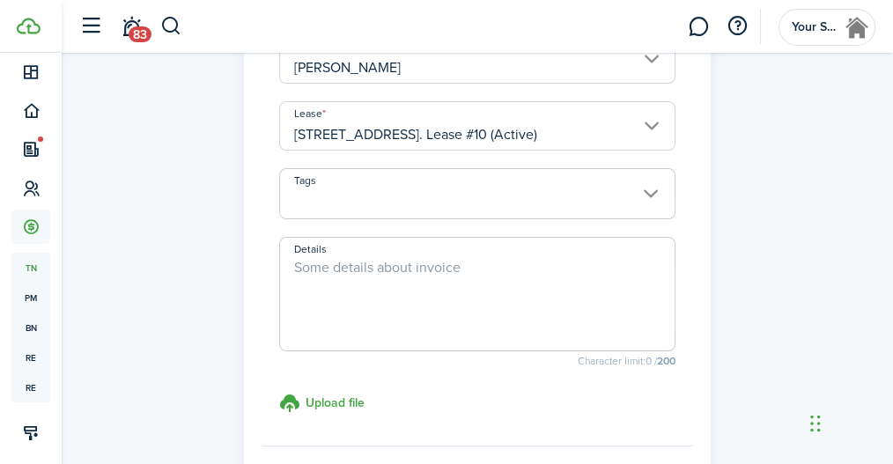
scroll to position [382, 0]
click at [403, 271] on textarea "Details" at bounding box center [478, 299] width 396 height 85
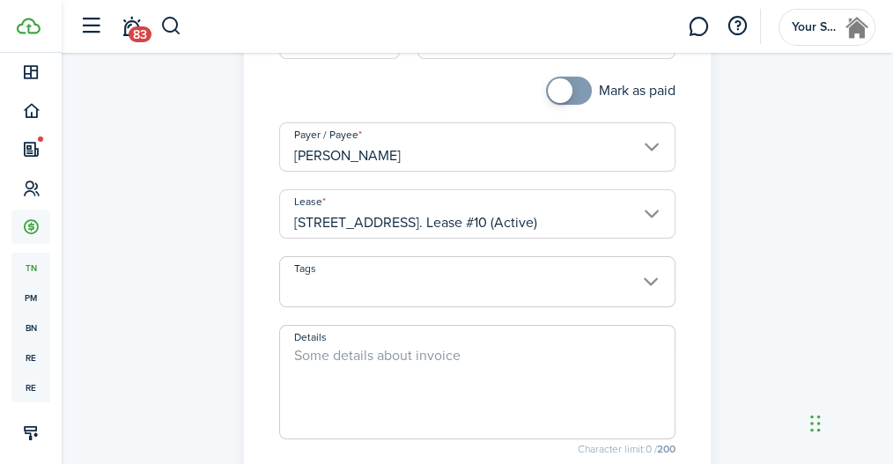
scroll to position [292, 0]
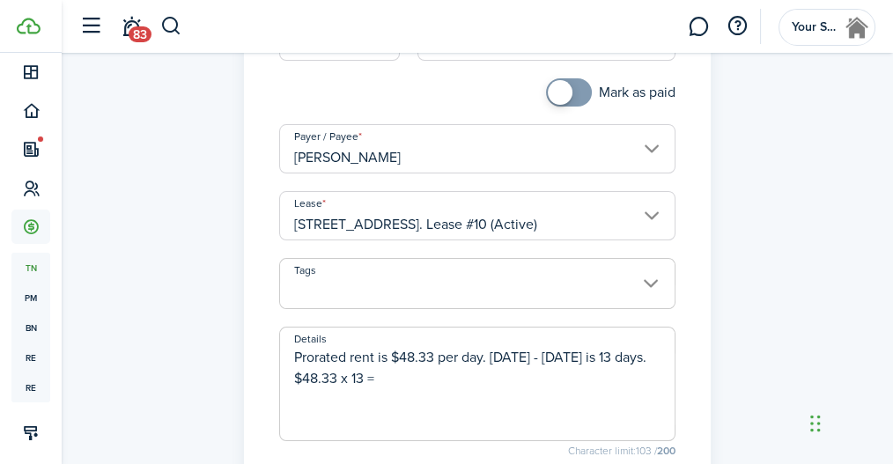
paste textarea "628.33"
click at [591, 378] on textarea "Prorated rent is $48.33 per day. [DATE] - [DATE] is 13 days. $48.33 x 13 = 628.…" at bounding box center [478, 389] width 396 height 85
click at [647, 372] on textarea "Prorated rent is $48.33 per day. [DATE] - [DATE] is 13 days. $48.33 x 13 = $628…" at bounding box center [478, 389] width 396 height 85
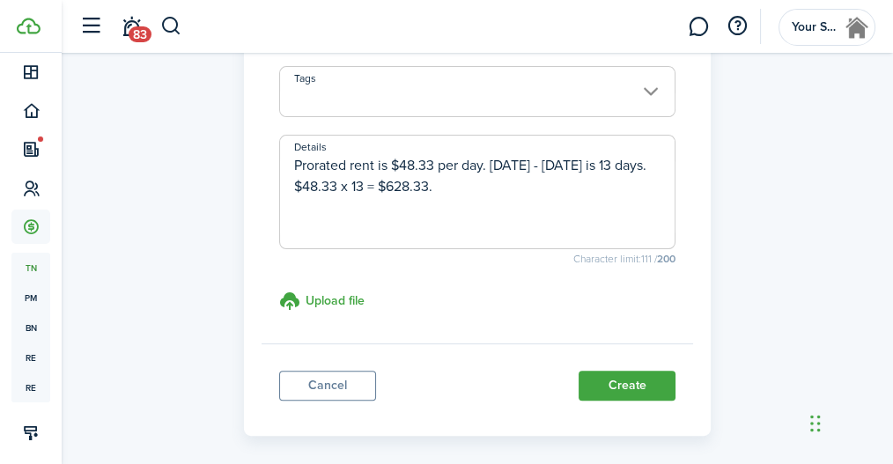
scroll to position [485, 0]
type textarea "Prorated rent is $48.33 per day. [DATE] - [DATE] is 13 days. $48.33 x 13 = $628…"
click at [630, 383] on button "Create" at bounding box center [627, 385] width 97 height 30
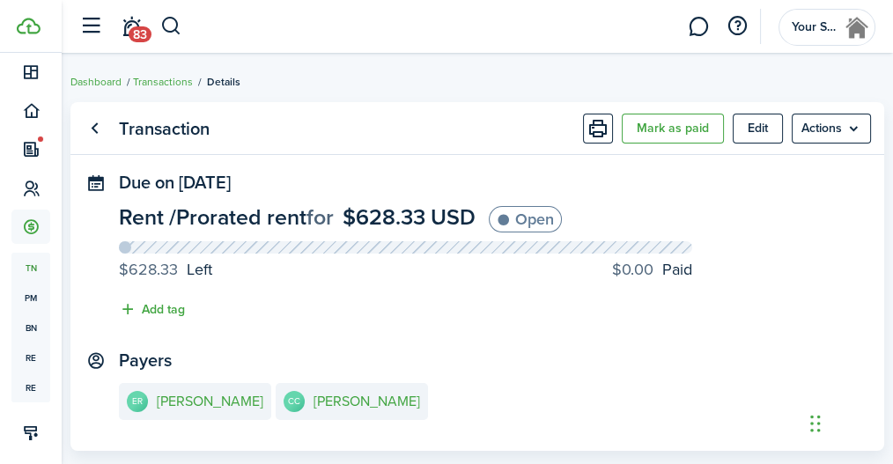
click at [426, 116] on panel-main-header "Transaction [PERSON_NAME] as paid Edit Actions" at bounding box center [477, 128] width 814 height 53
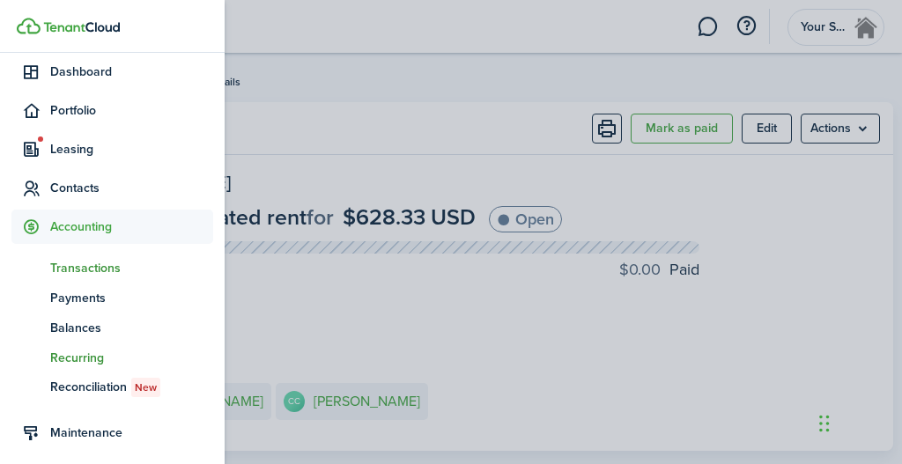
click at [79, 358] on span "Recurring" at bounding box center [131, 358] width 163 height 19
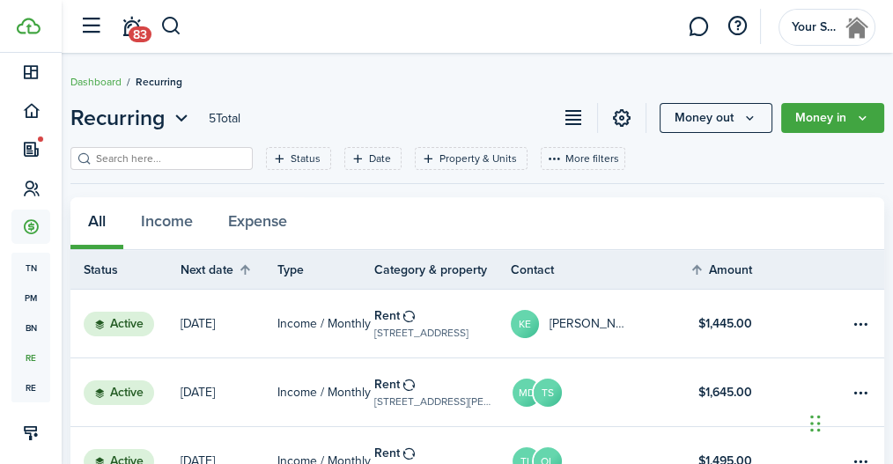
click at [529, 43] on header-wrapper "83 Your Space LLC" at bounding box center [472, 26] width 805 height 53
